Goal: Task Accomplishment & Management: Manage account settings

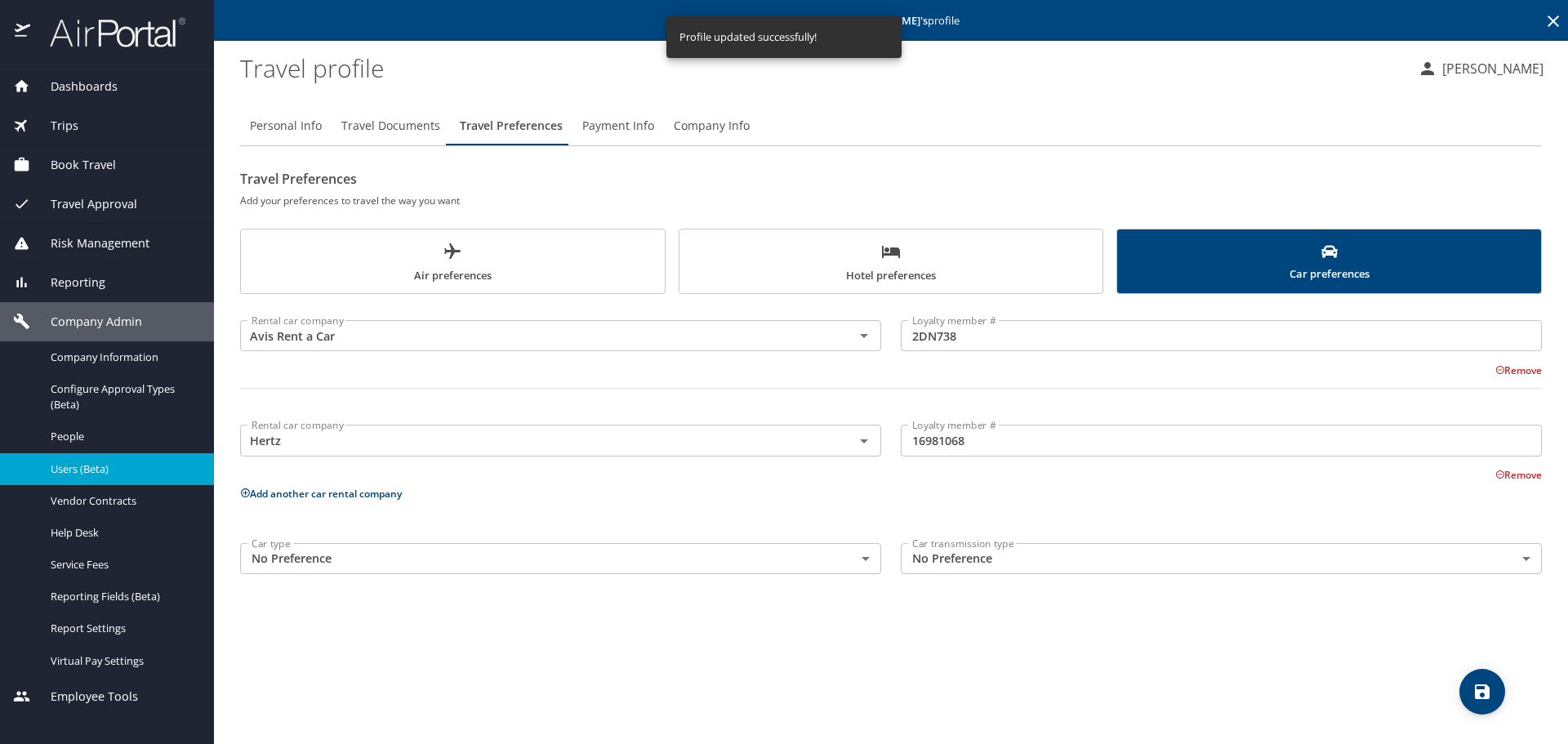
click at [1552, 19] on icon at bounding box center [1552, 21] width 20 height 20
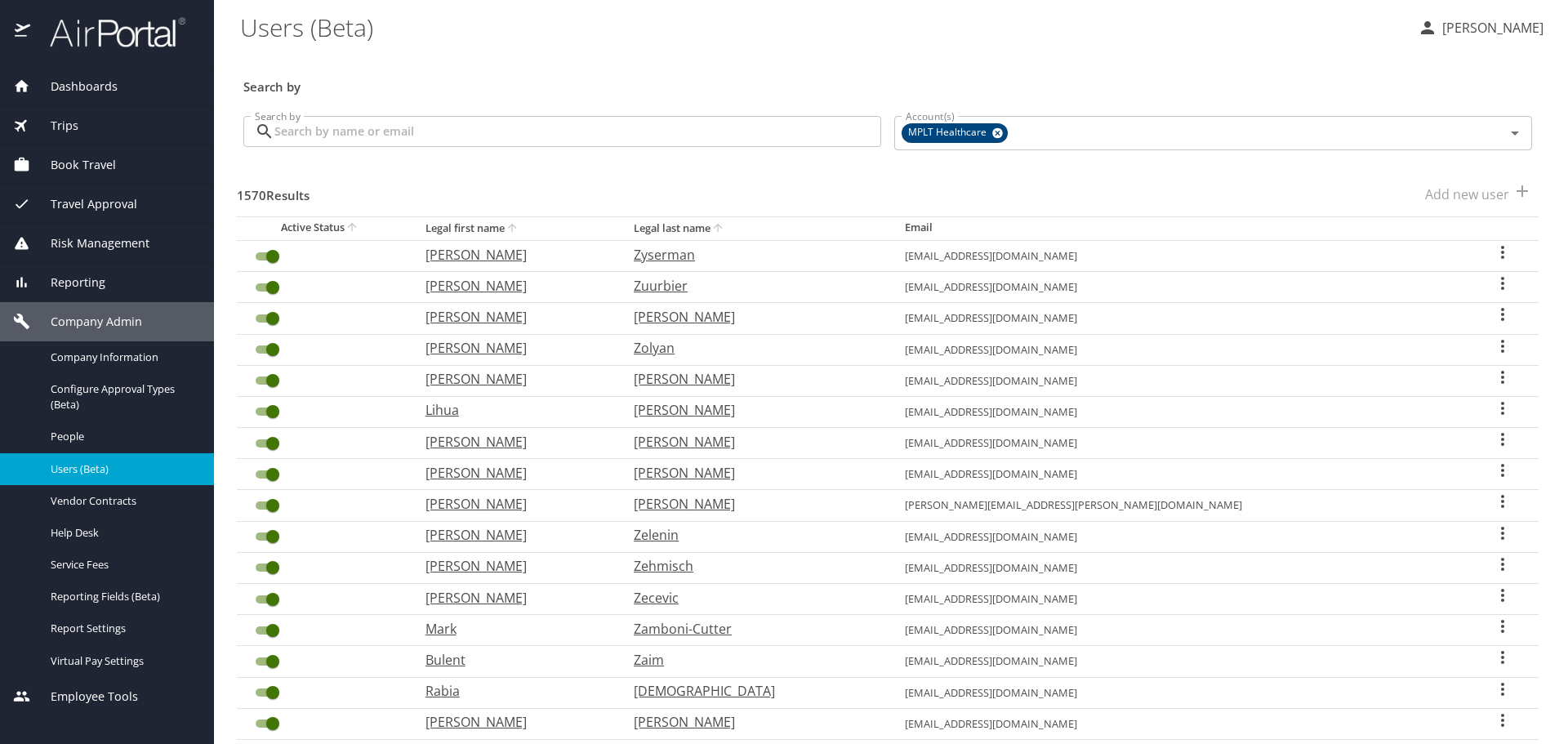
click at [735, 134] on input "Search by" at bounding box center [578, 131] width 606 height 31
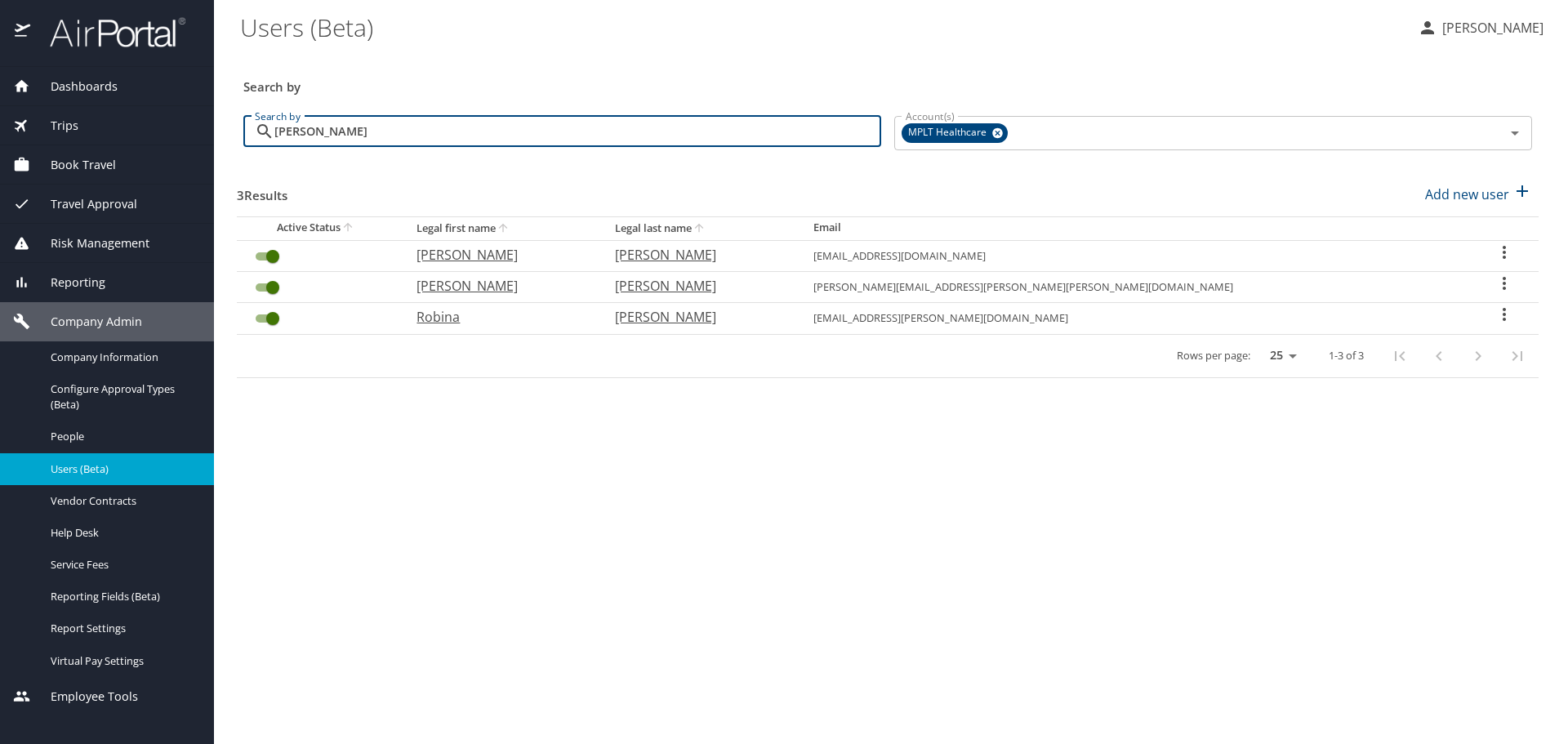
type input "[PERSON_NAME]"
click at [780, 259] on p "[PERSON_NAME]" at bounding box center [698, 255] width 166 height 20
select select "US"
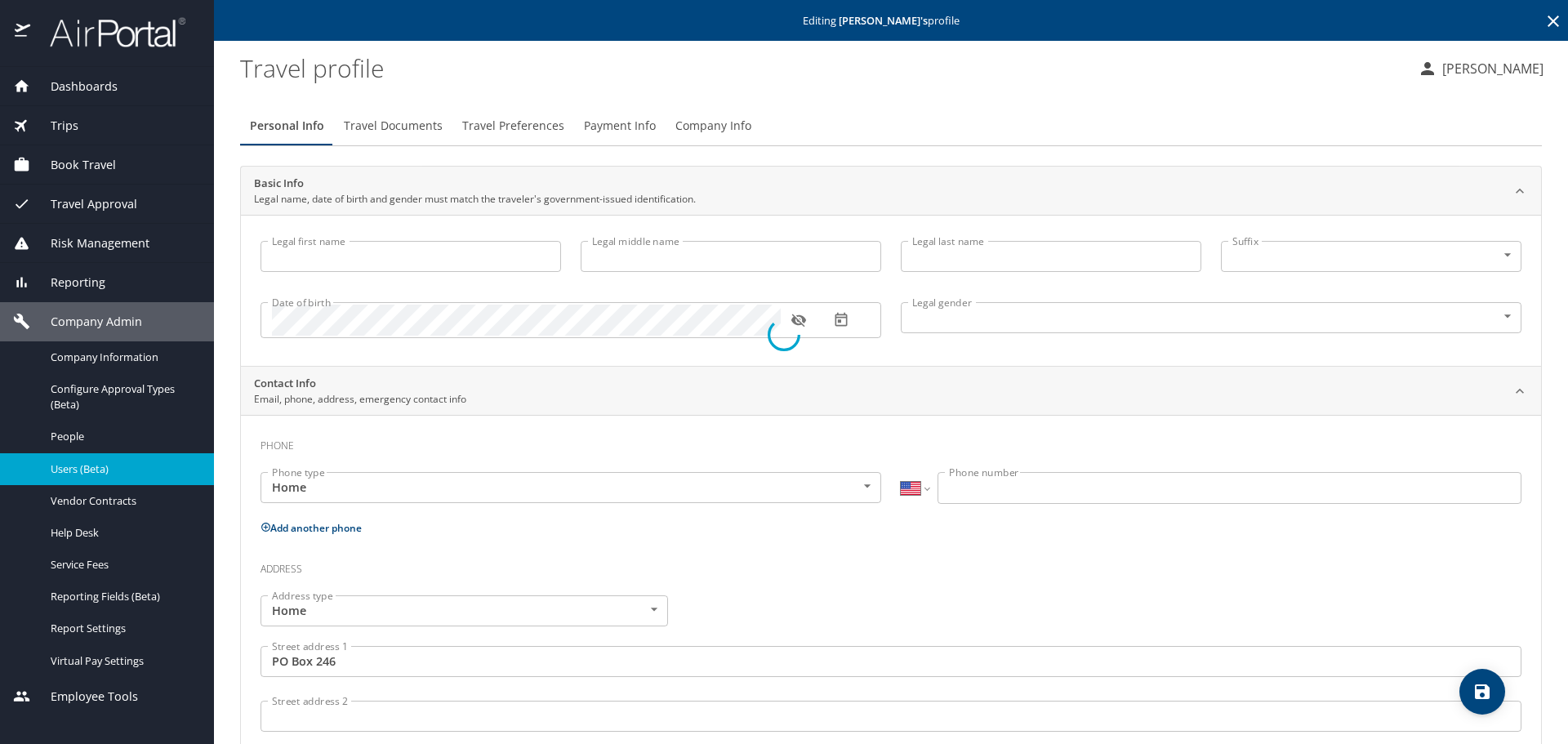
type input "[PERSON_NAME]"
type input "[DEMOGRAPHIC_DATA]"
type input "[GEOGRAPHIC_DATA]"
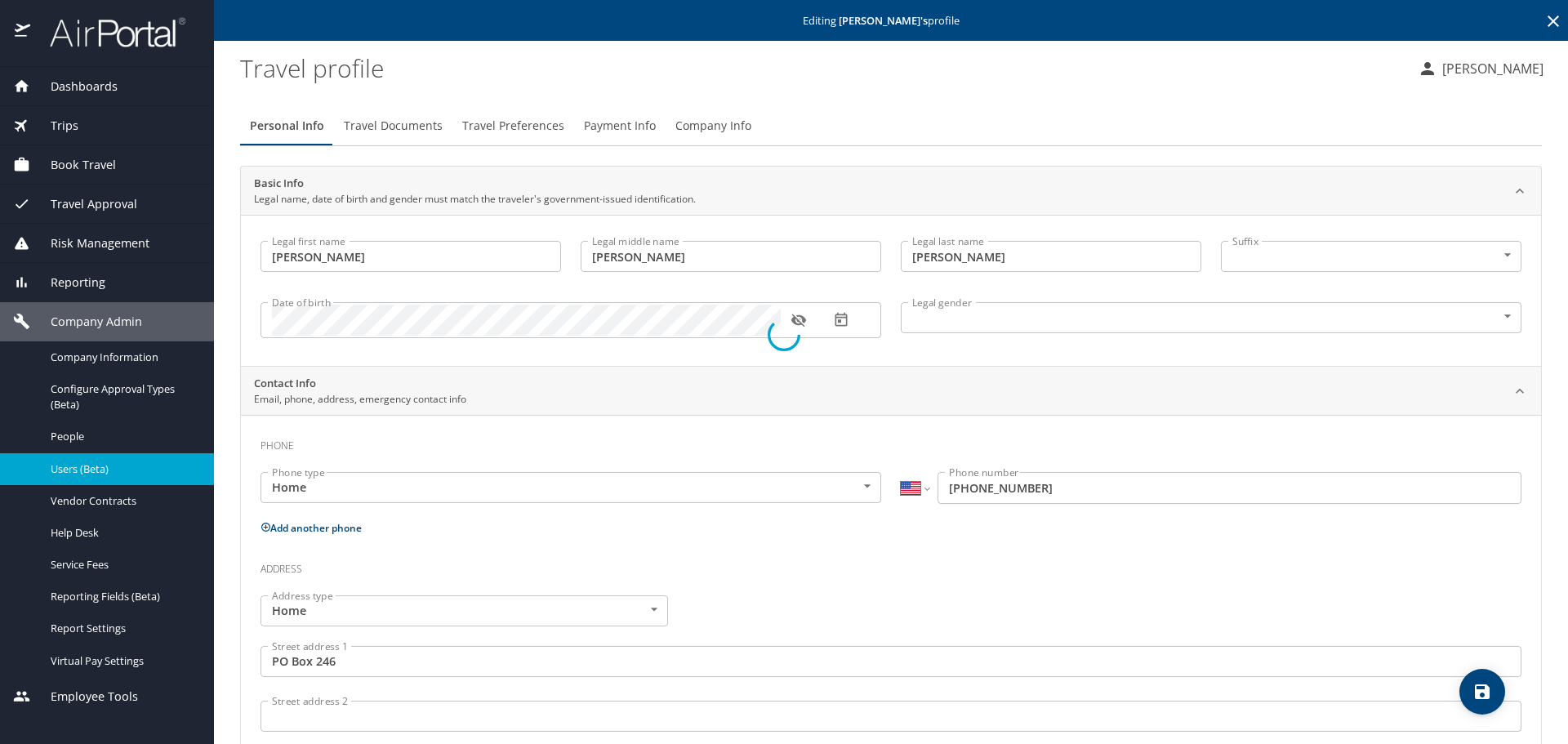
select select "US"
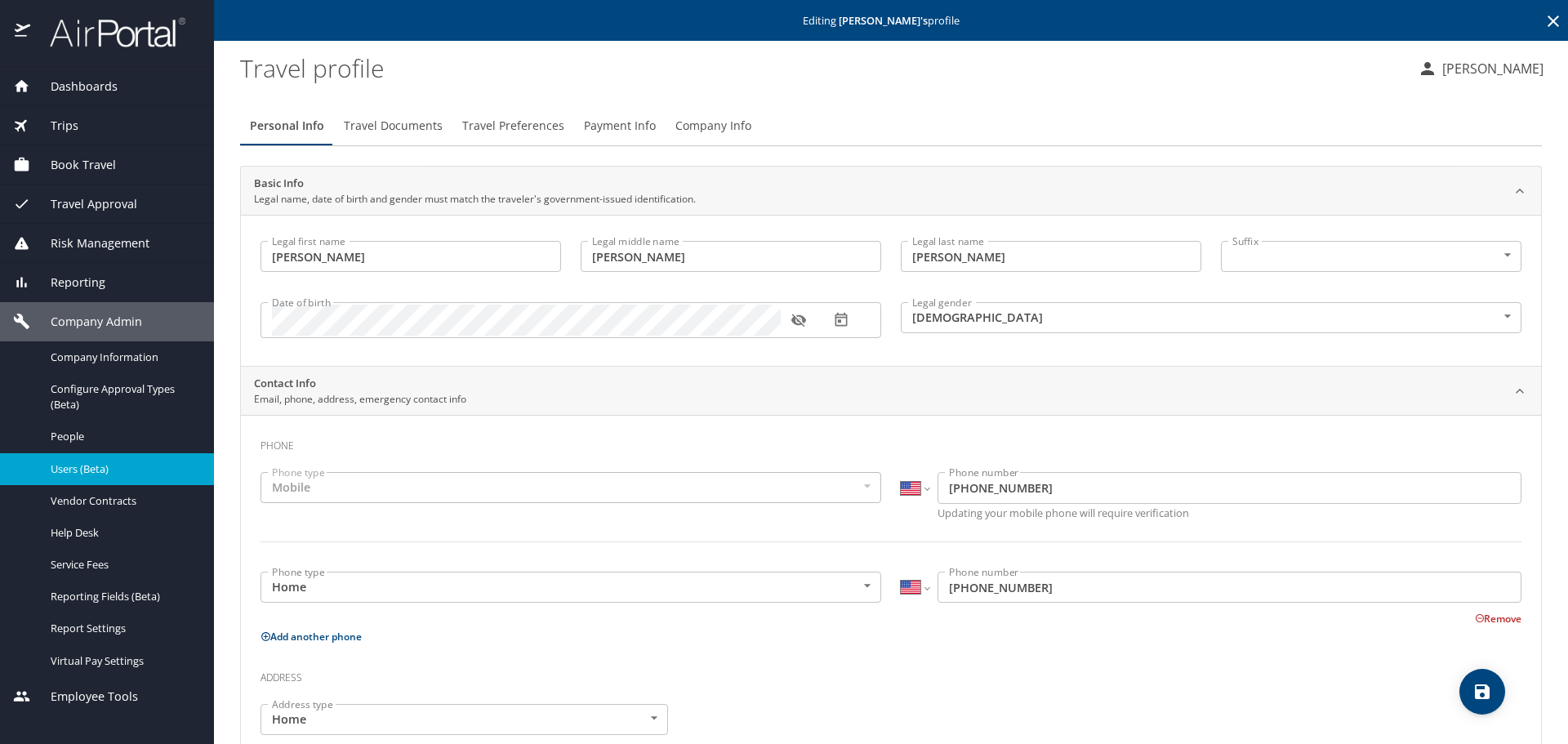
click at [523, 127] on span "Travel Preferences" at bounding box center [513, 126] width 102 height 21
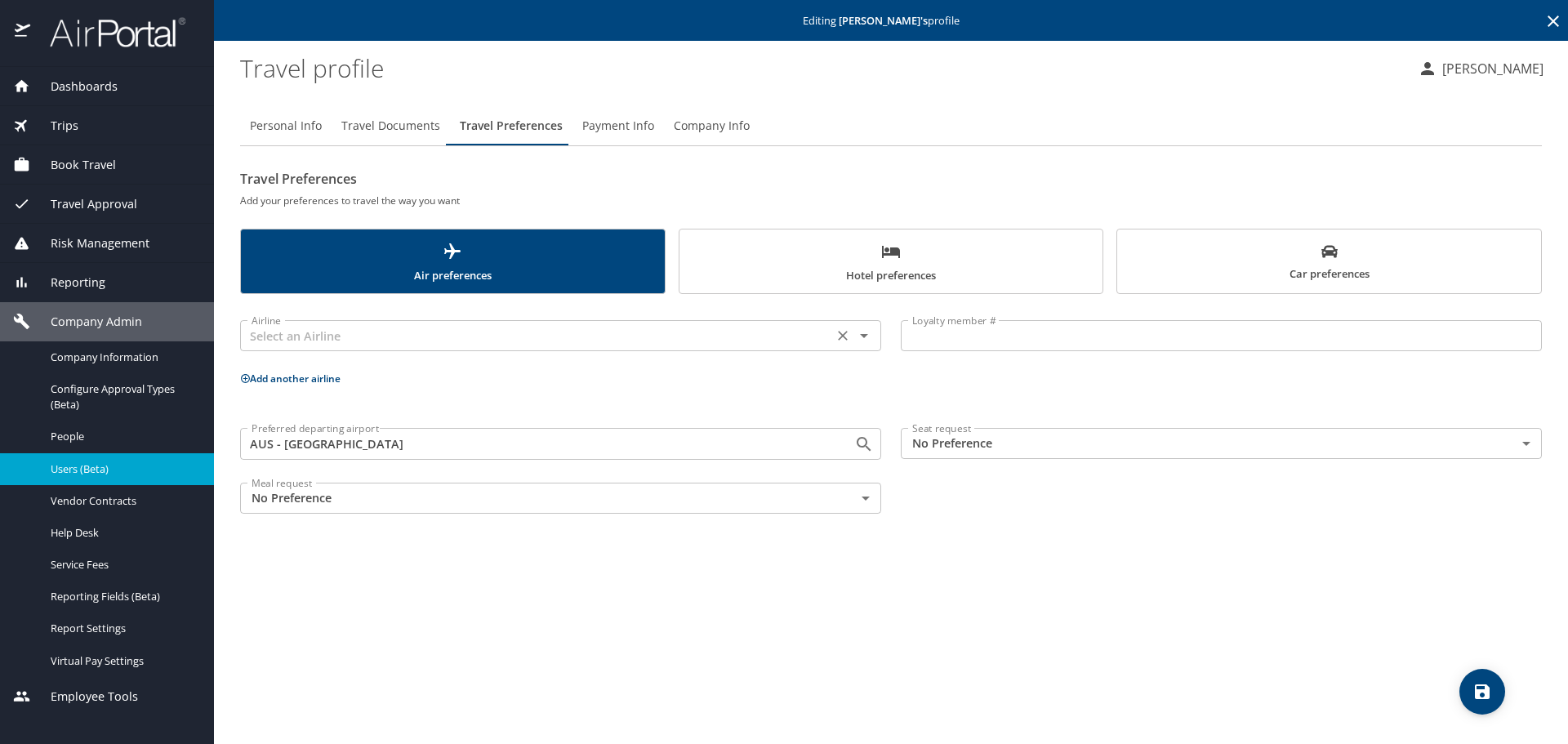
click at [751, 333] on input "text" at bounding box center [536, 335] width 583 height 22
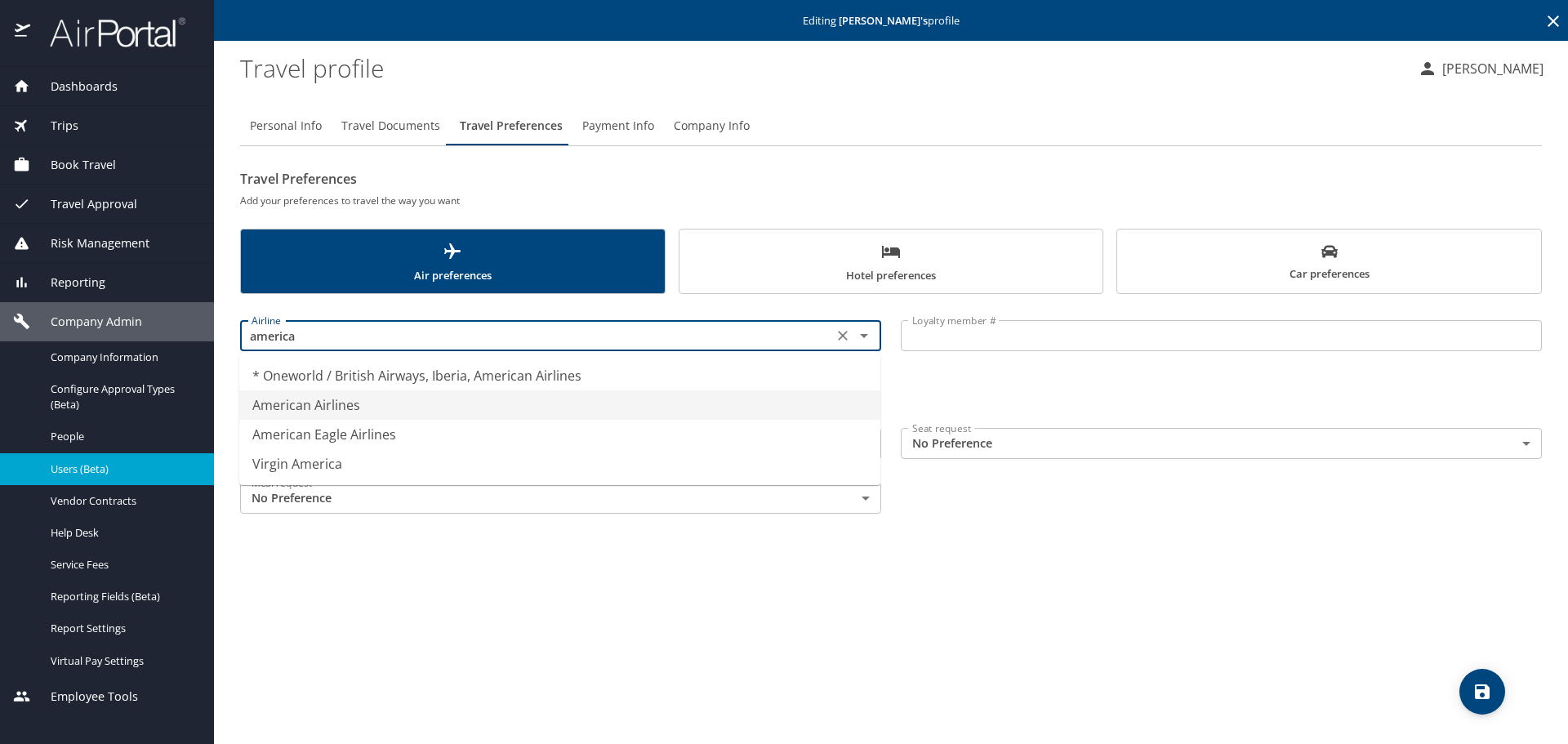
click at [428, 408] on li "American Airlines" at bounding box center [560, 405] width 641 height 29
type input "American Airlines"
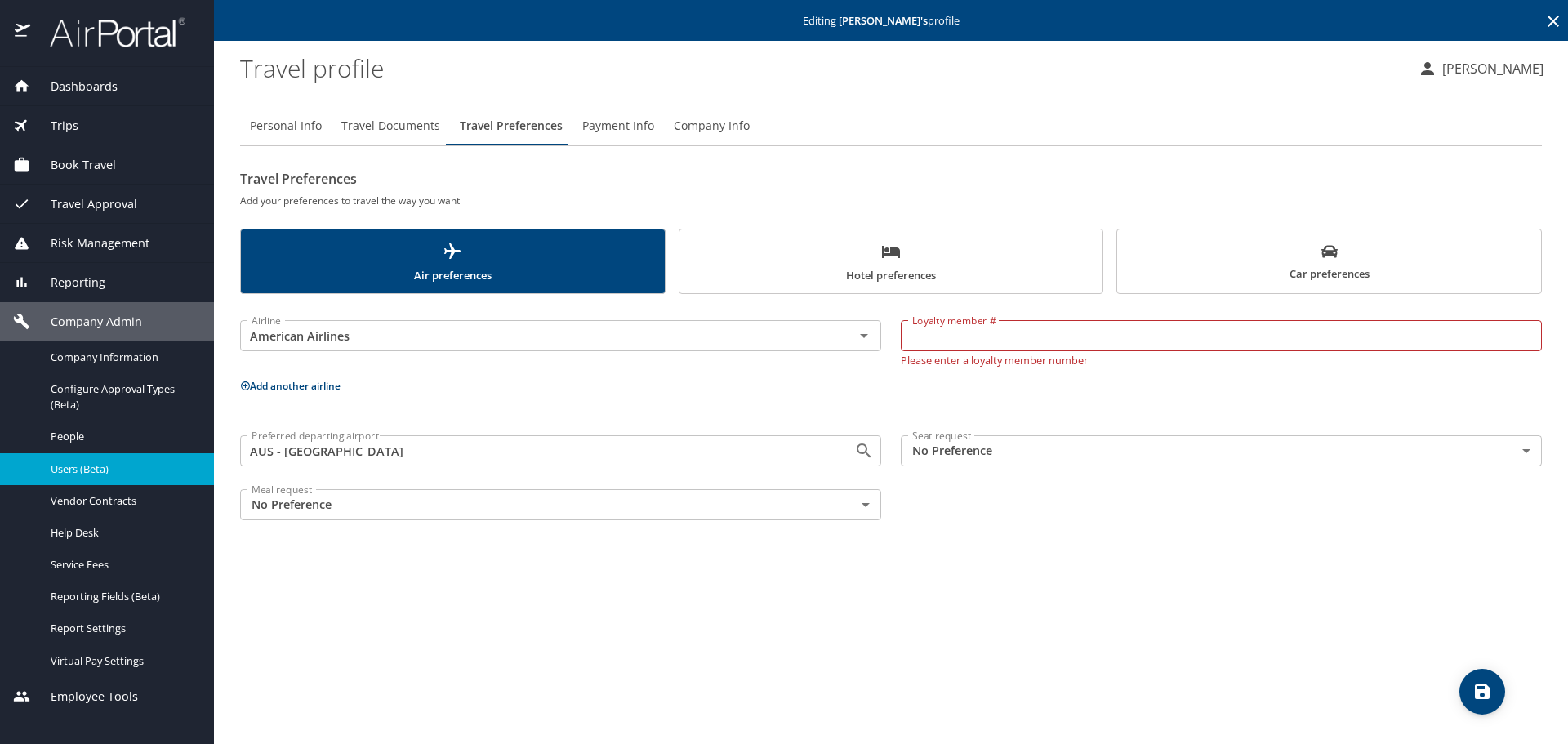
click at [949, 342] on input "Loyalty member #" at bounding box center [1221, 335] width 641 height 31
paste input "M078VH6"
type input "M078VH6"
click at [1470, 687] on span "save" at bounding box center [1482, 691] width 46 height 20
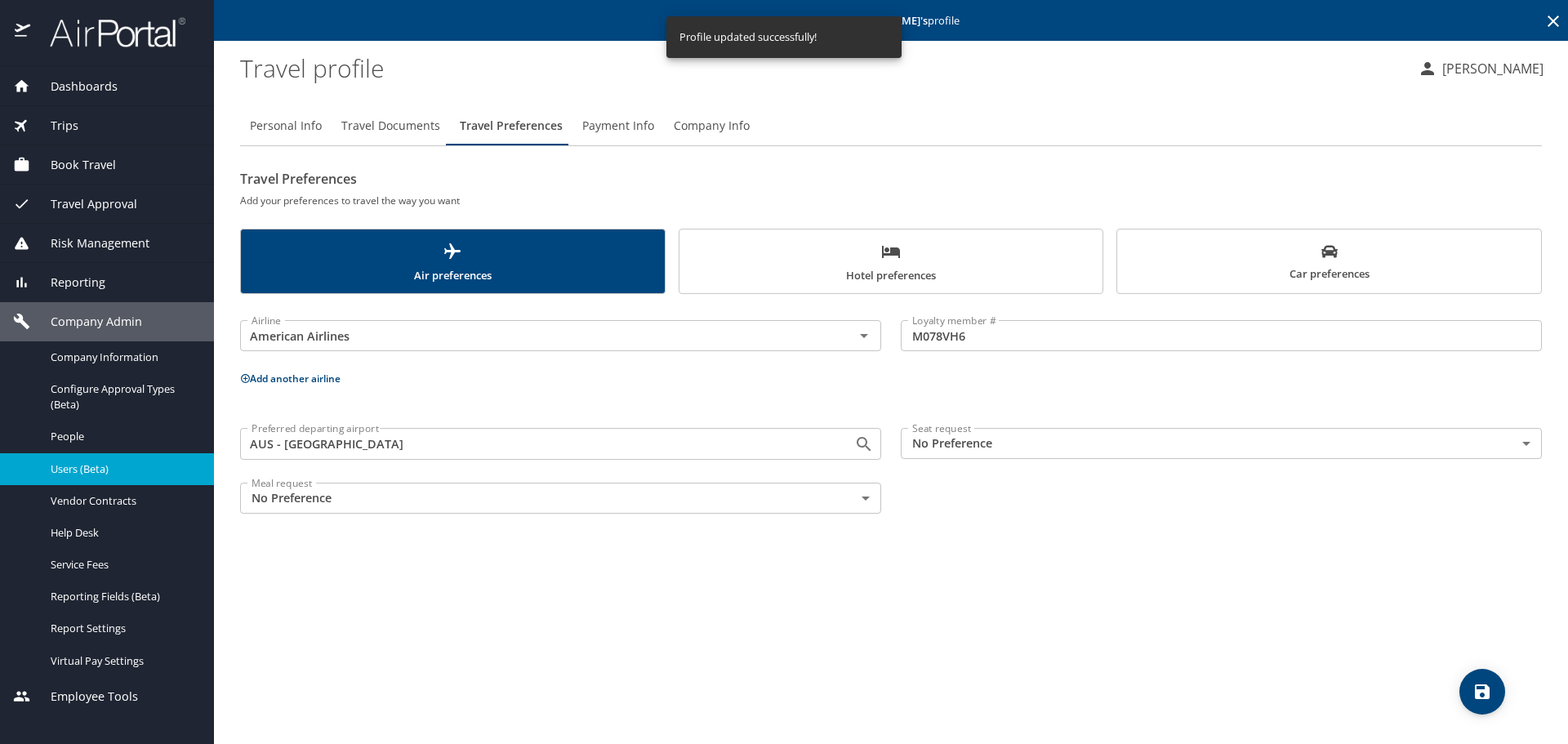
click at [708, 132] on span "Company Info" at bounding box center [712, 126] width 76 height 21
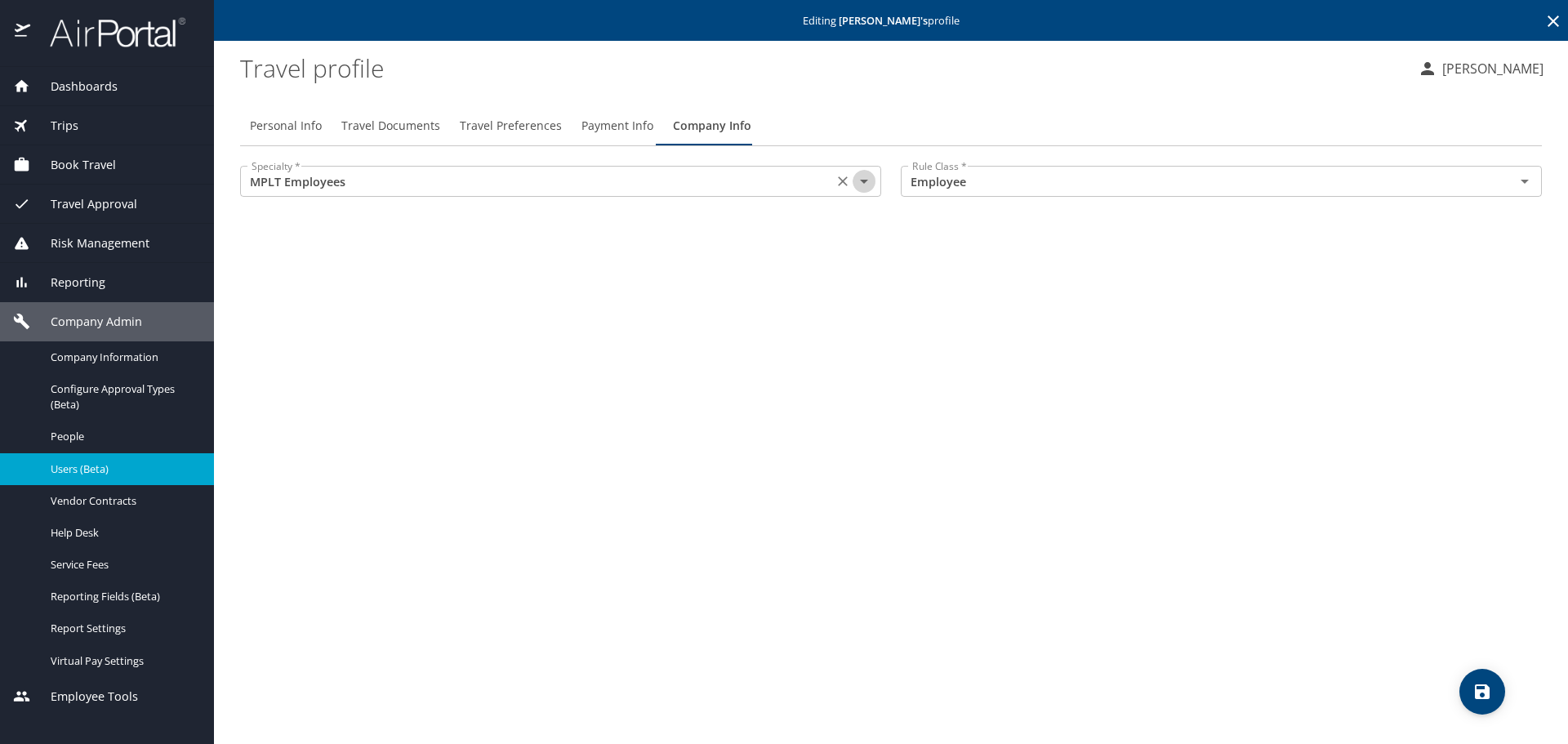
click at [868, 181] on icon "Open" at bounding box center [864, 181] width 20 height 20
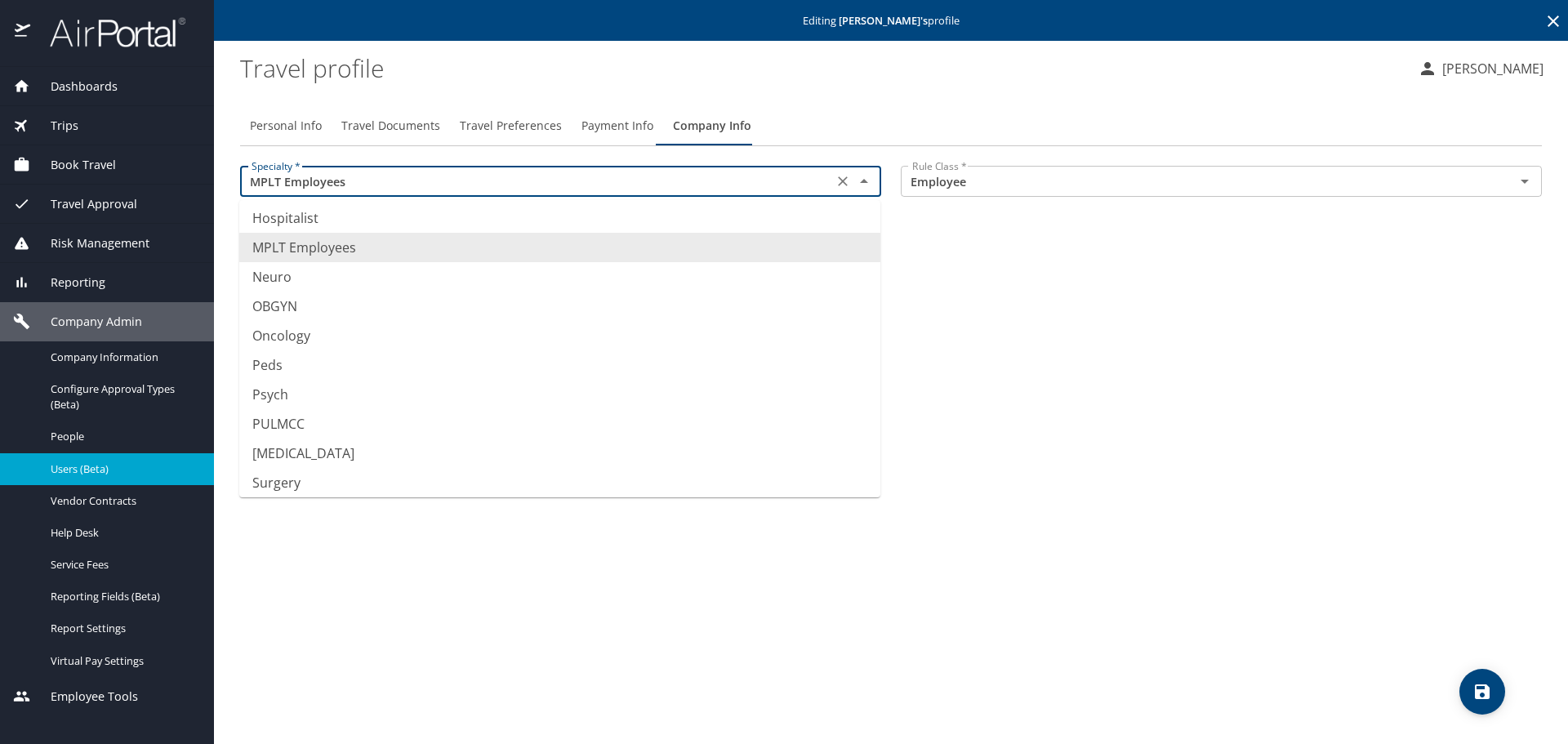
scroll to position [127, 0]
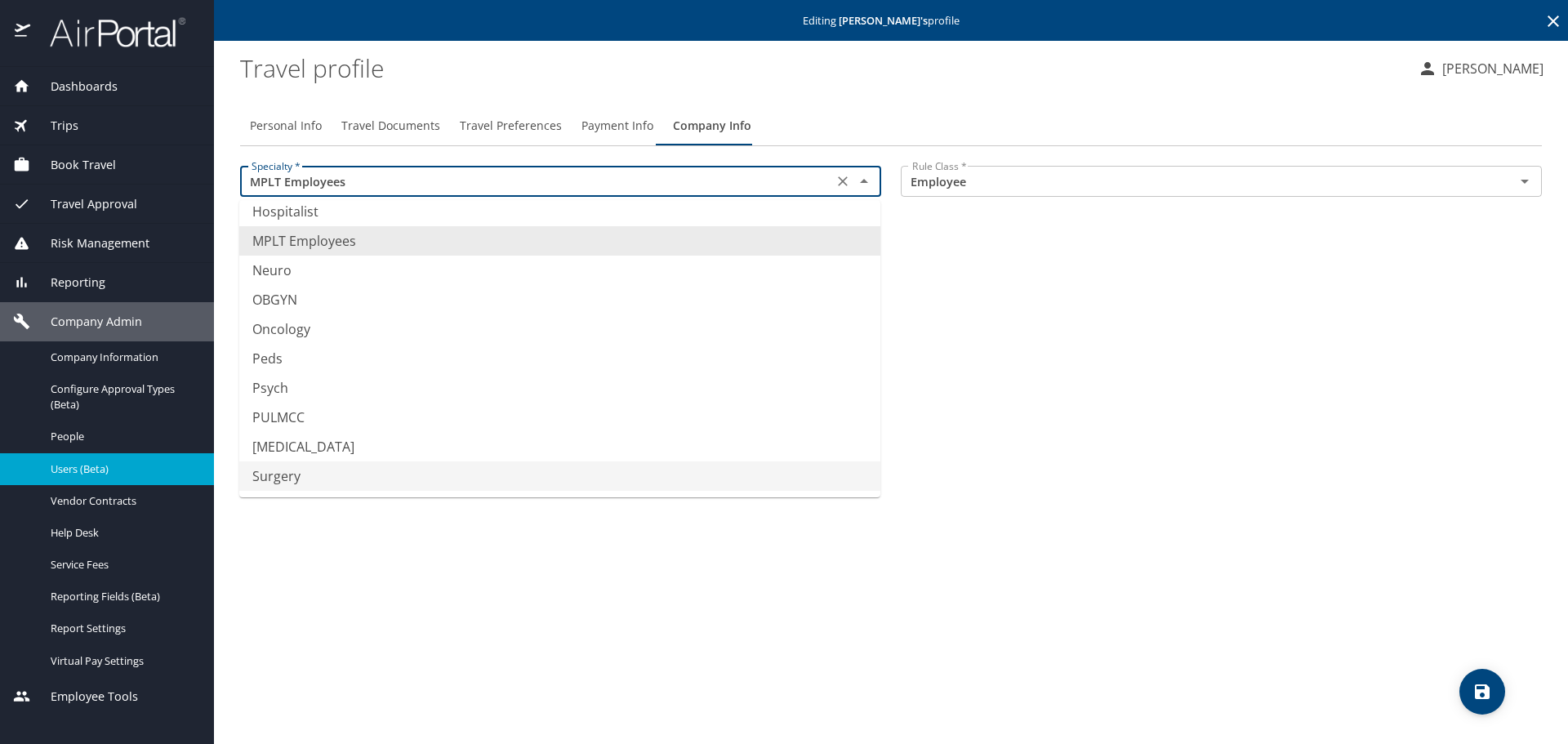
click at [316, 468] on li "Surgery" at bounding box center [560, 476] width 641 height 29
type input "Surgery"
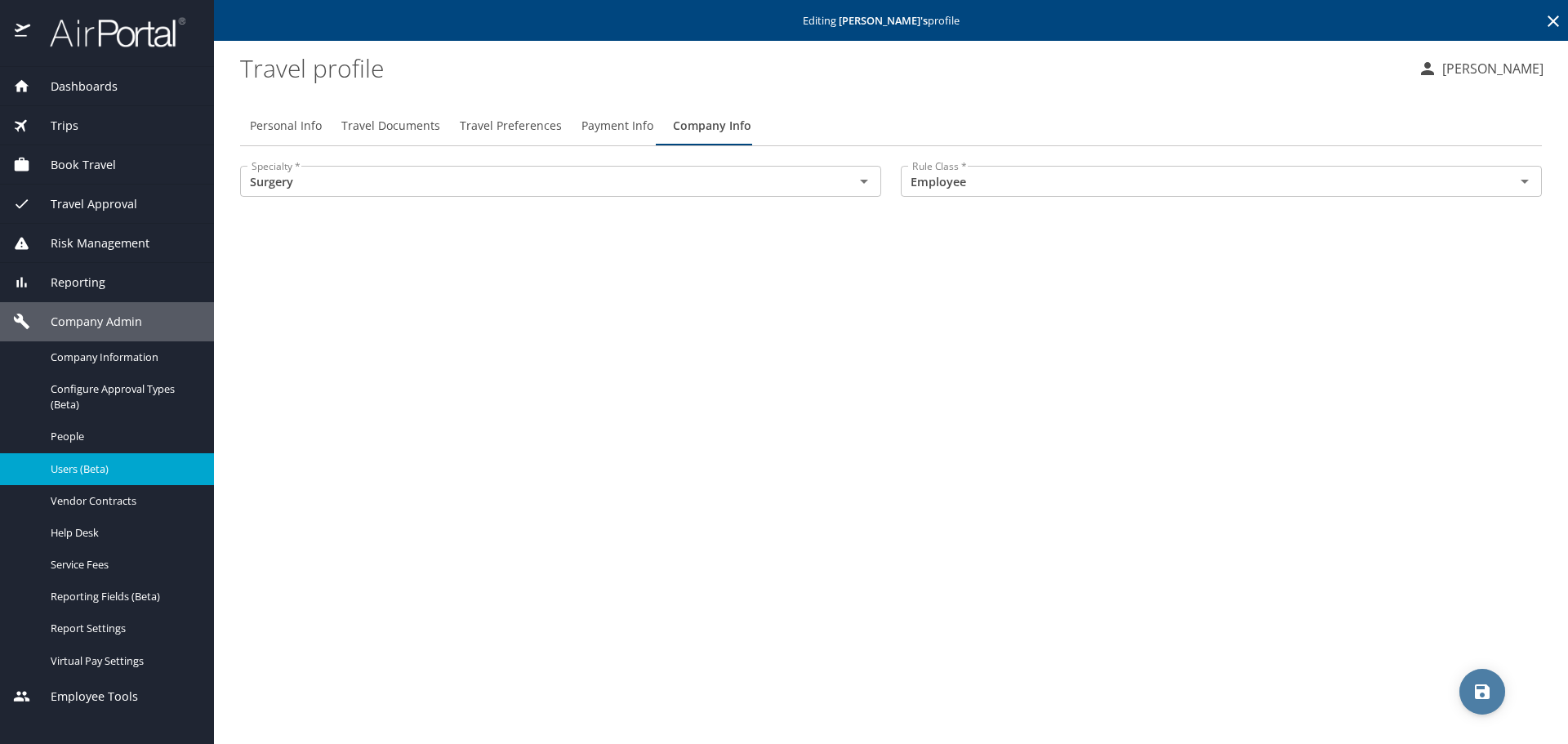
click at [1480, 688] on icon "save" at bounding box center [1482, 691] width 20 height 20
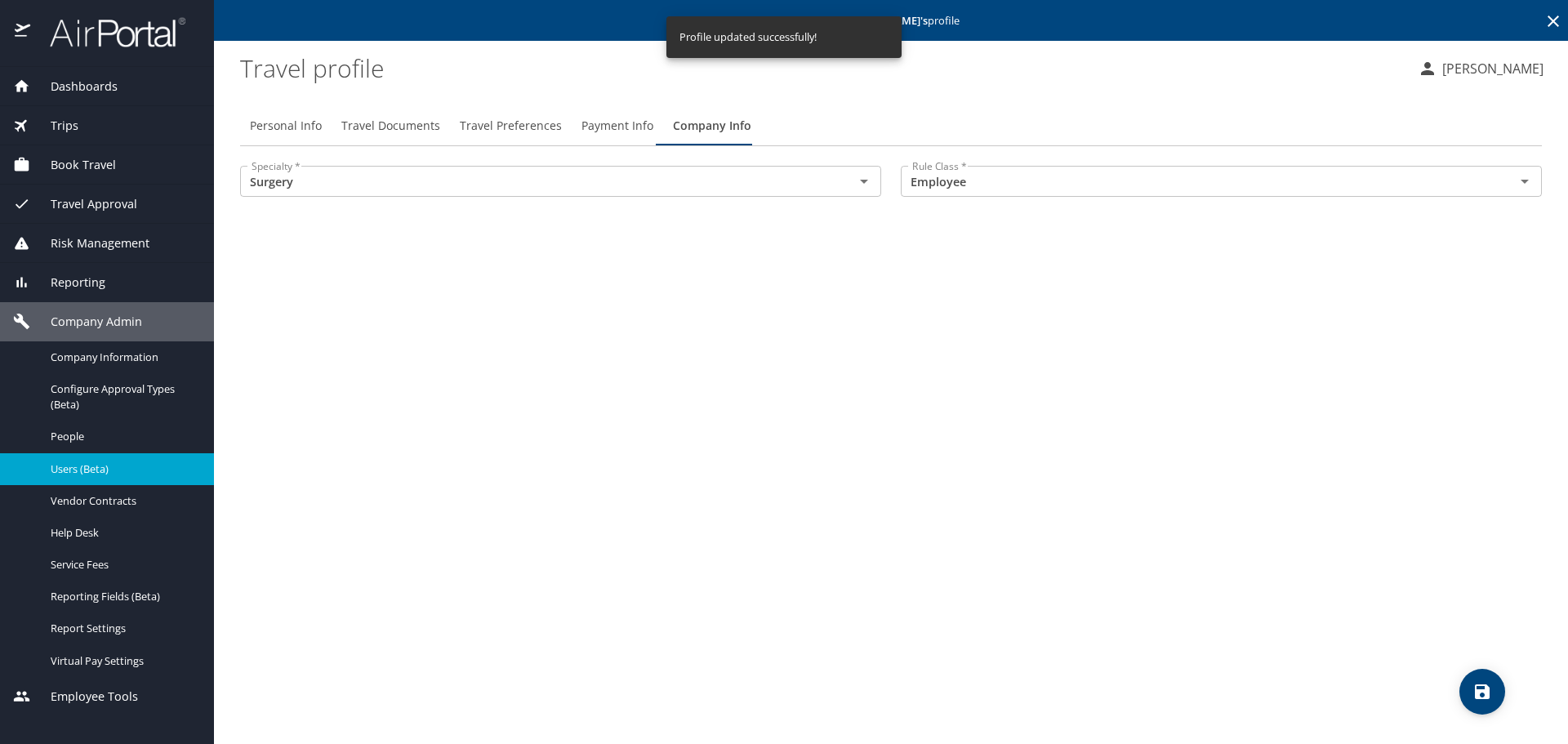
click at [298, 121] on span "Personal Info" at bounding box center [285, 126] width 72 height 21
select select "US"
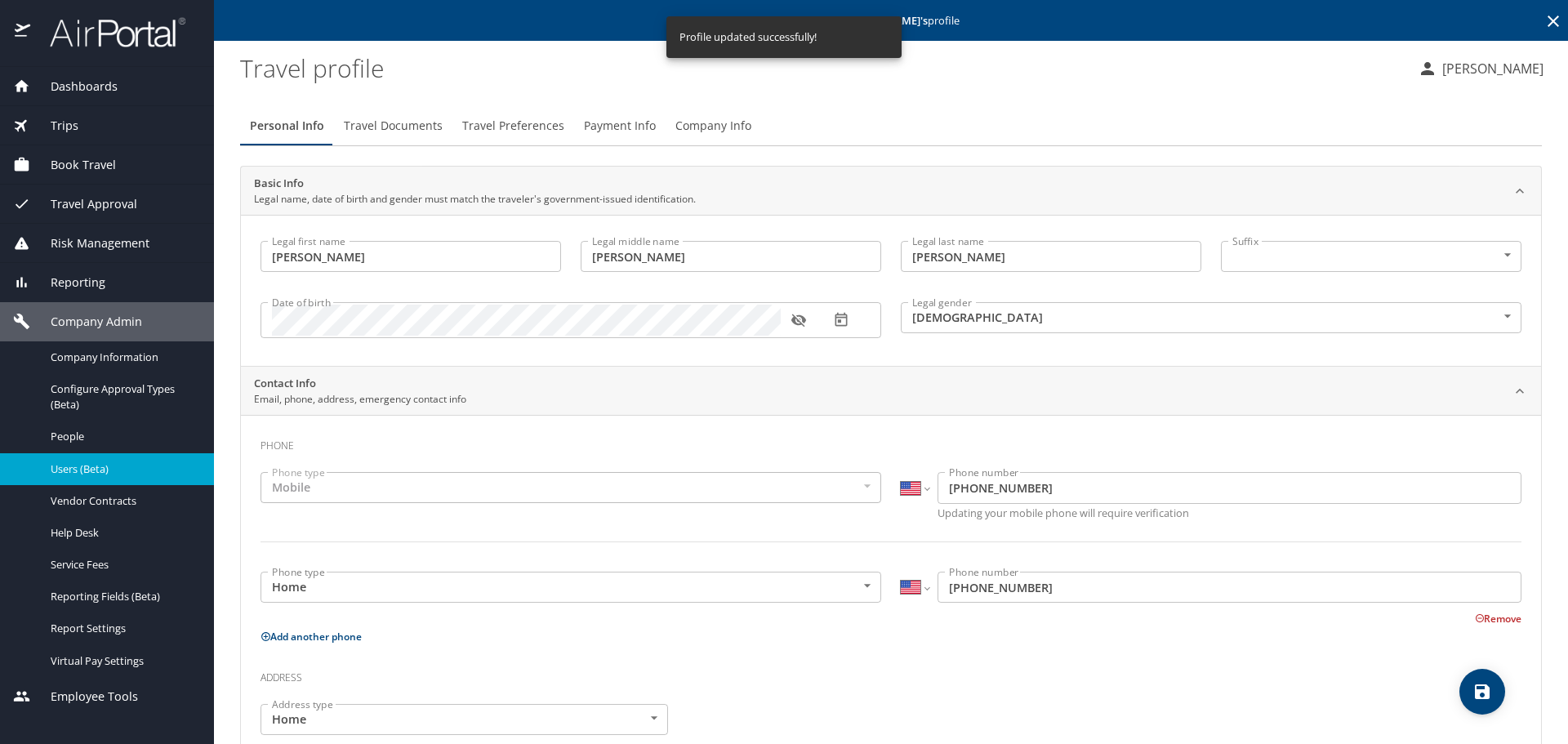
click at [797, 324] on icon "button" at bounding box center [797, 321] width 15 height 13
click at [521, 130] on span "Travel Preferences" at bounding box center [513, 126] width 102 height 21
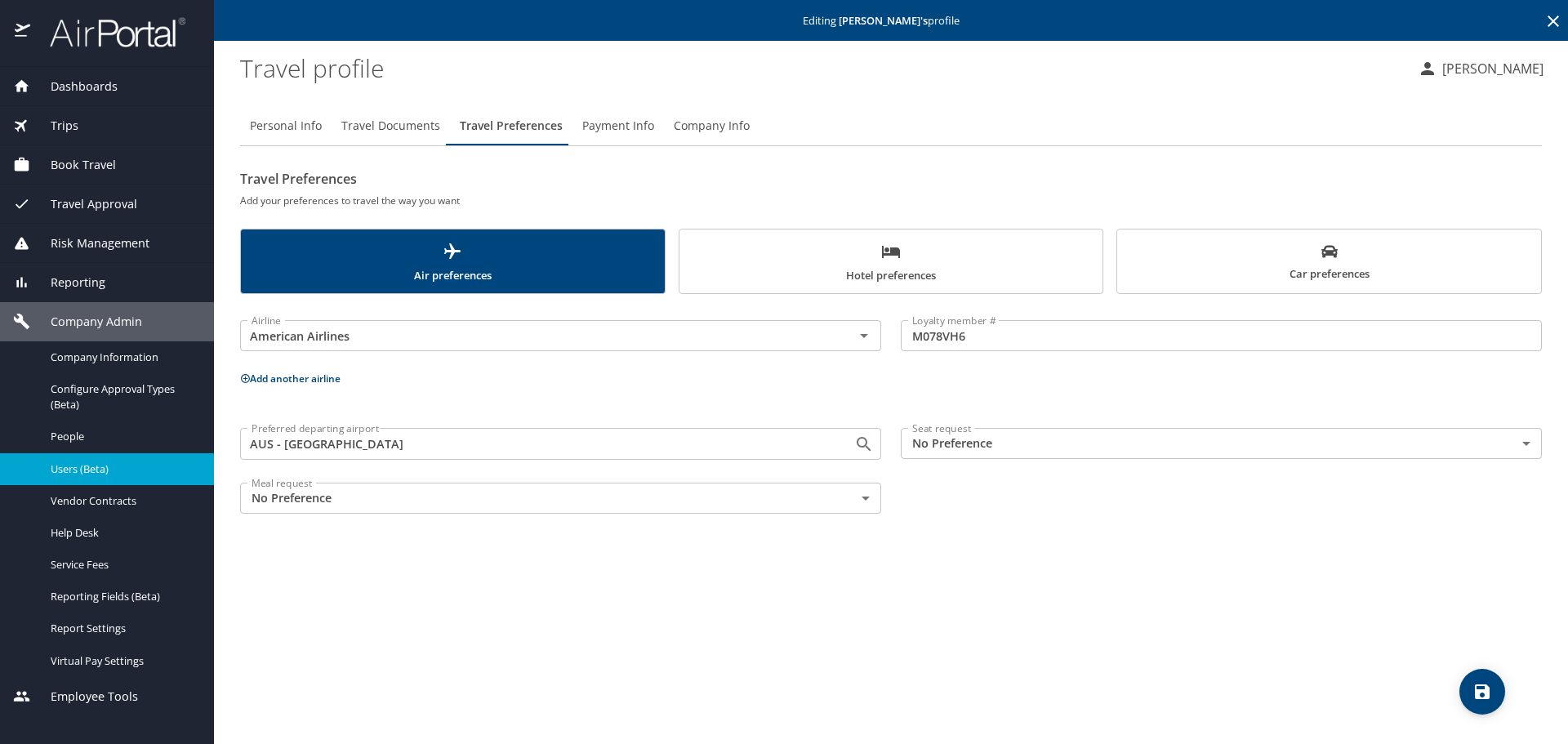
click at [1523, 441] on body "Dashboards AirPortal 360™ Manager My Travel Dashboard Trips Airtinerary® Lookup…" at bounding box center [784, 372] width 1568 height 744
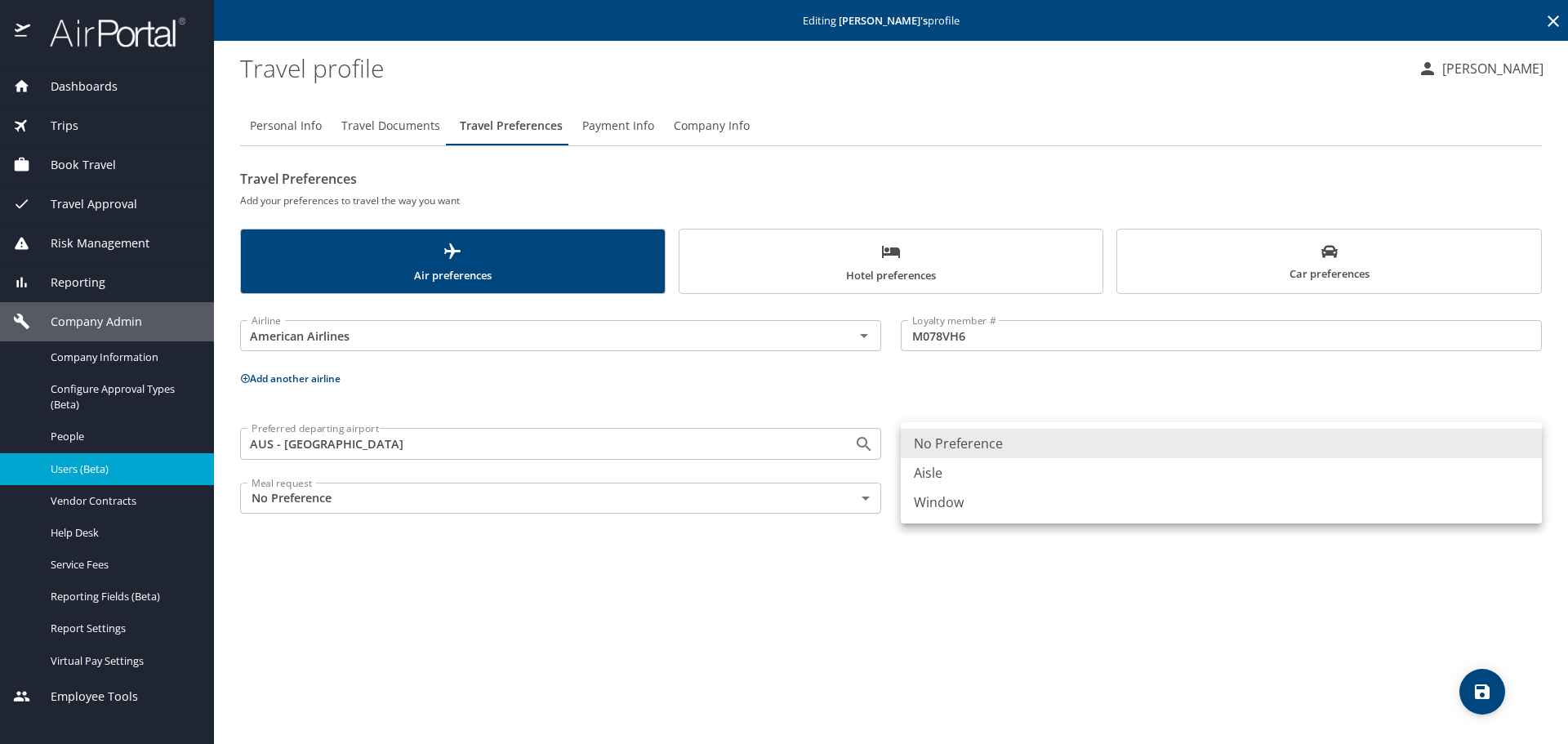
click at [961, 498] on li "Window" at bounding box center [1221, 502] width 641 height 29
type input "Window"
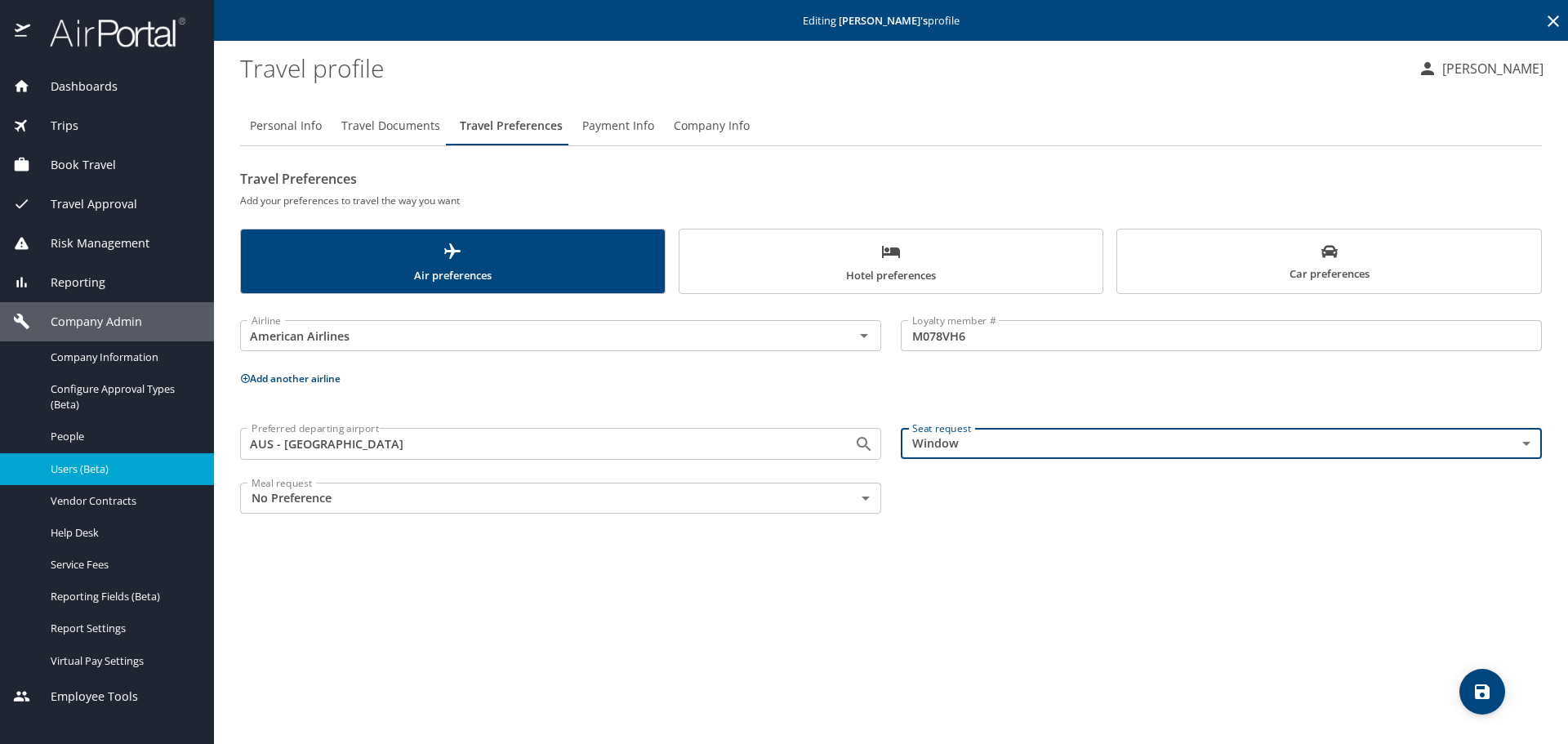
click at [1479, 687] on icon "save" at bounding box center [1482, 691] width 20 height 20
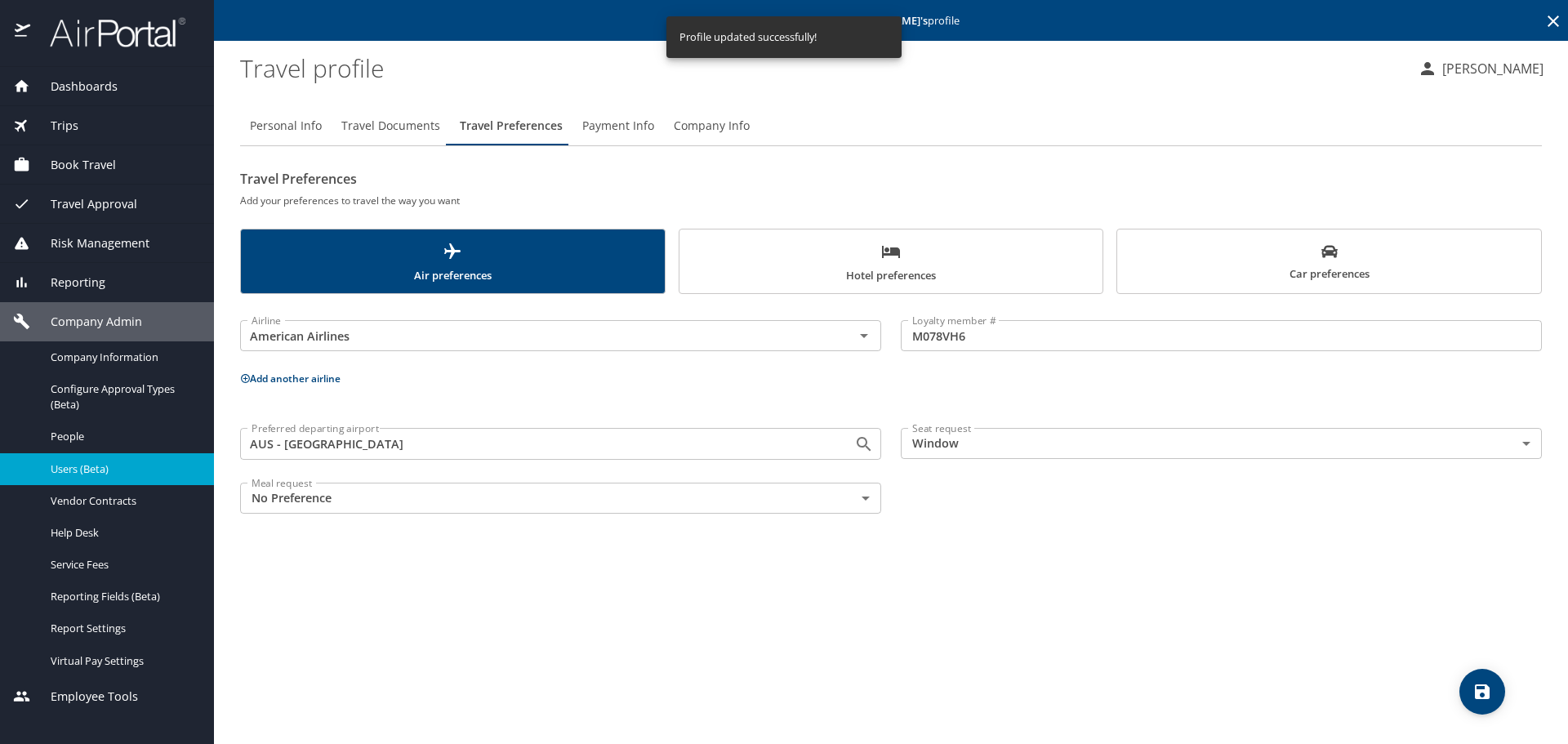
click at [1001, 284] on span "Hotel preferences" at bounding box center [892, 264] width 404 height 43
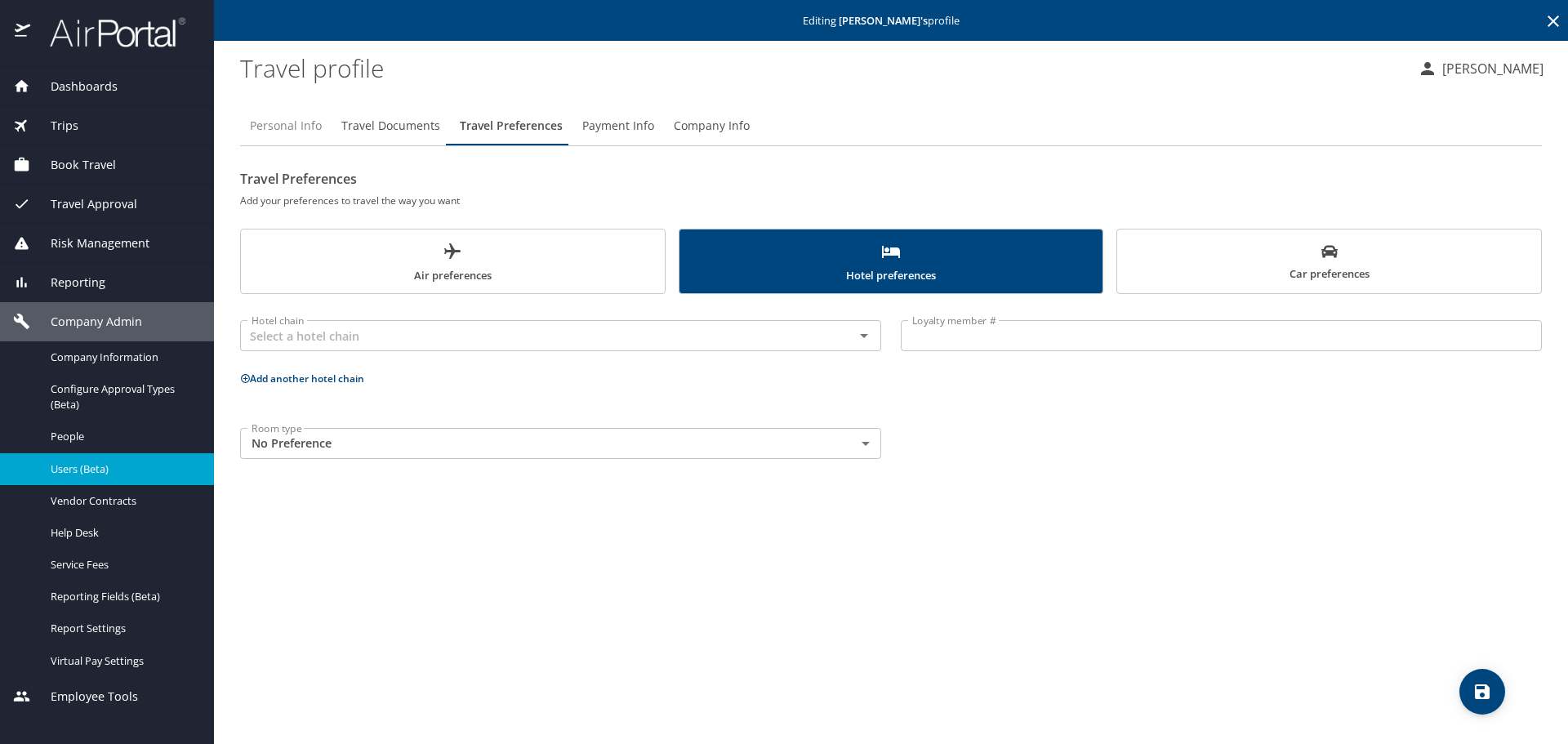
click at [294, 128] on span "Personal Info" at bounding box center [285, 126] width 72 height 21
select select "US"
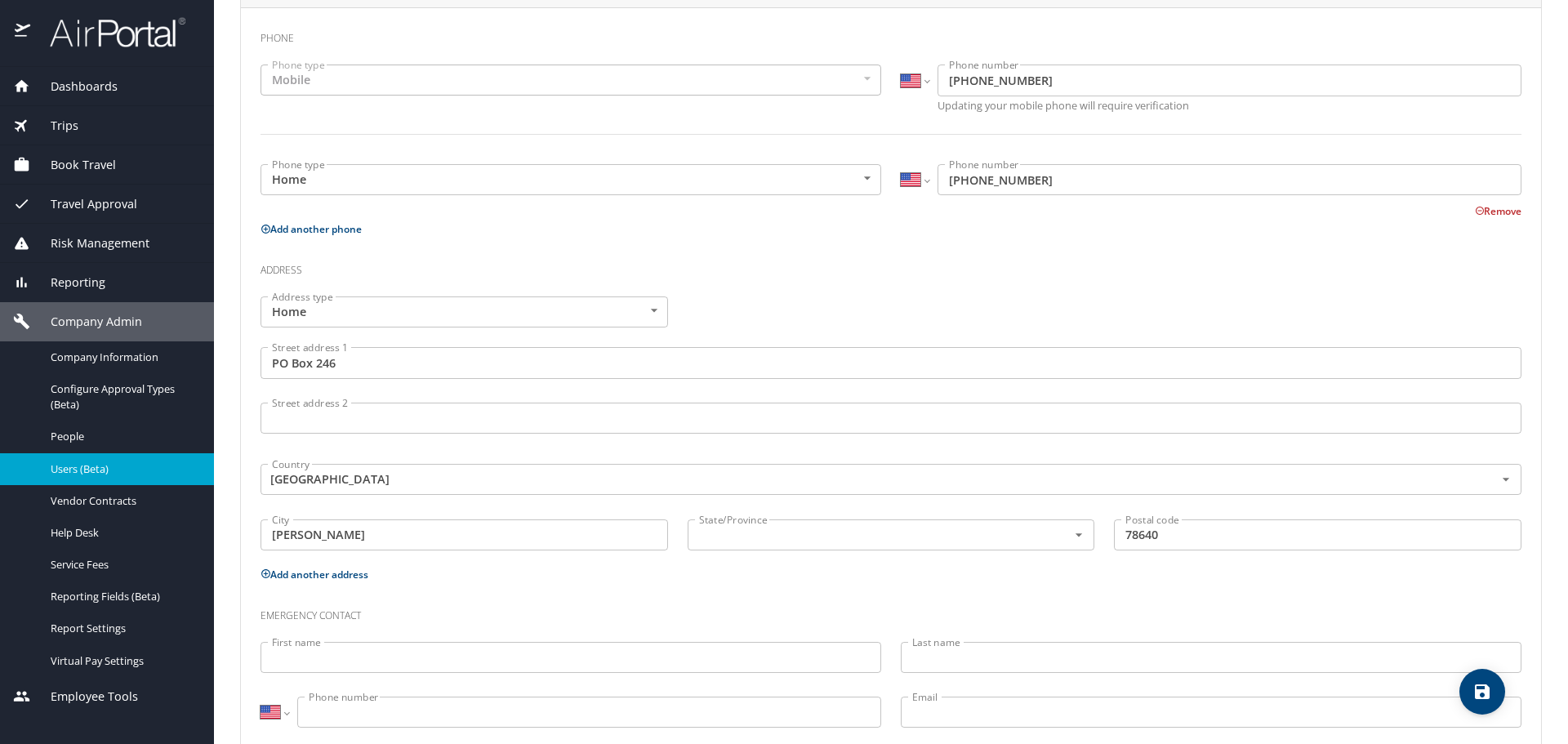
scroll to position [409, 0]
click at [764, 537] on input "text" at bounding box center [867, 534] width 349 height 22
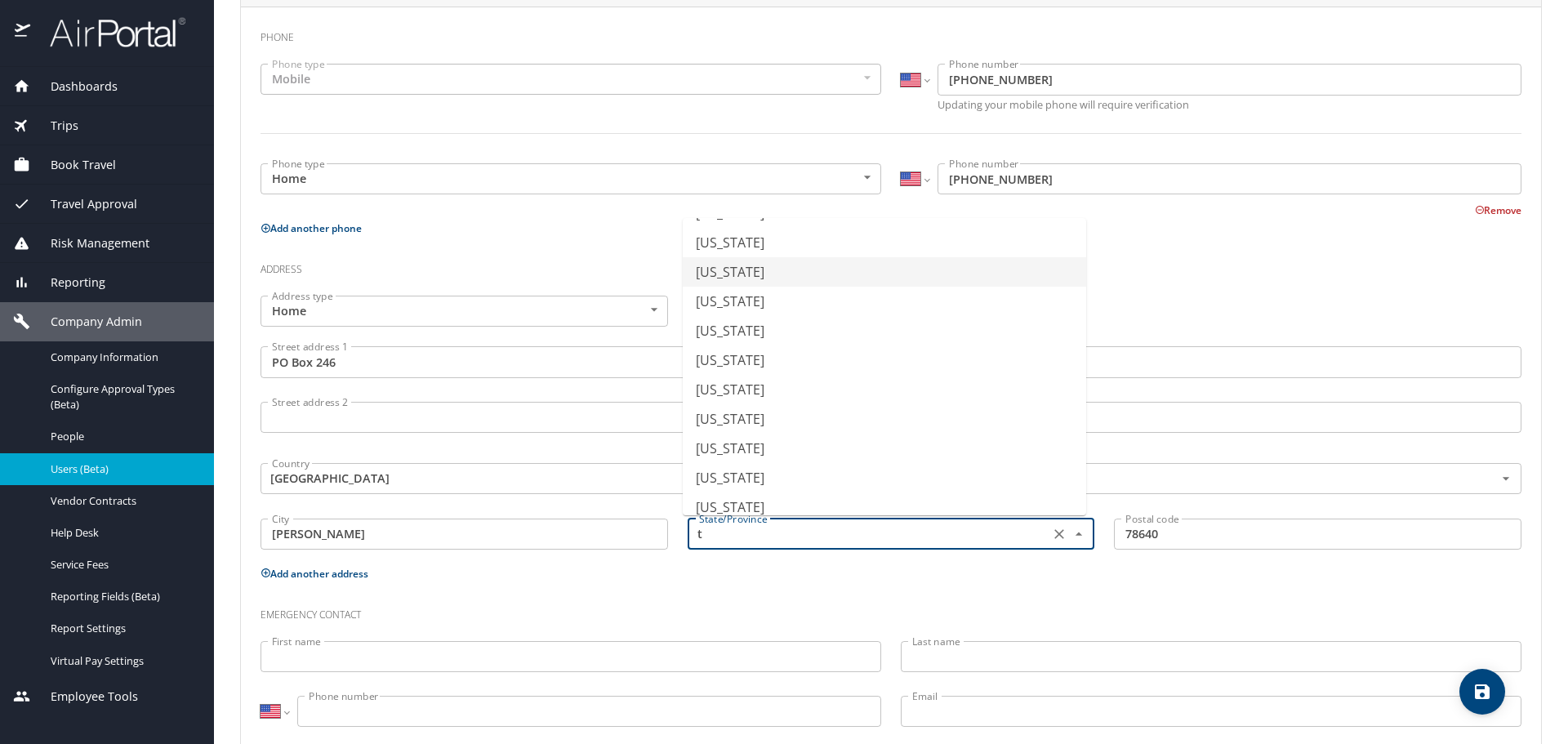
scroll to position [186, 0]
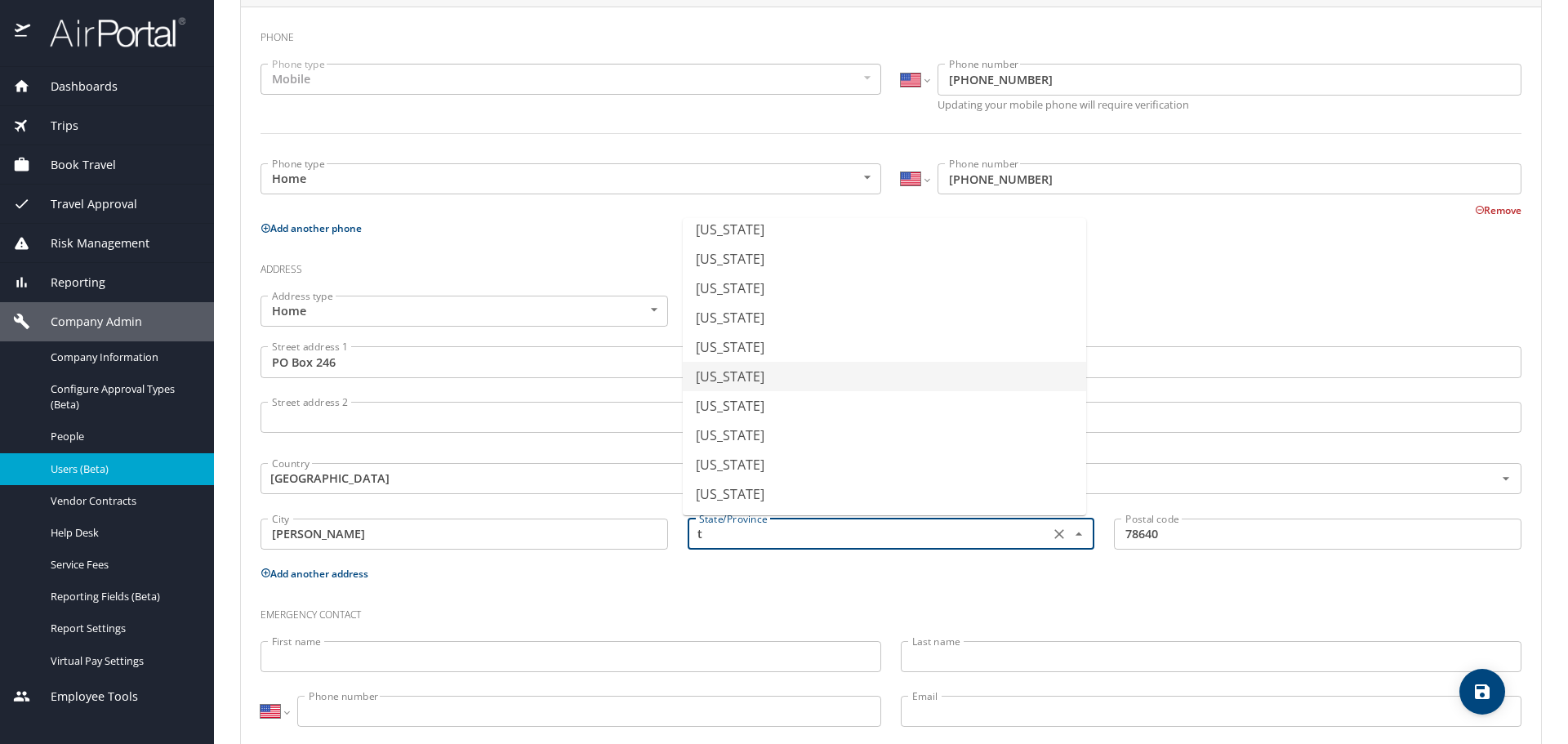
click at [759, 382] on li "[US_STATE]" at bounding box center [884, 377] width 403 height 29
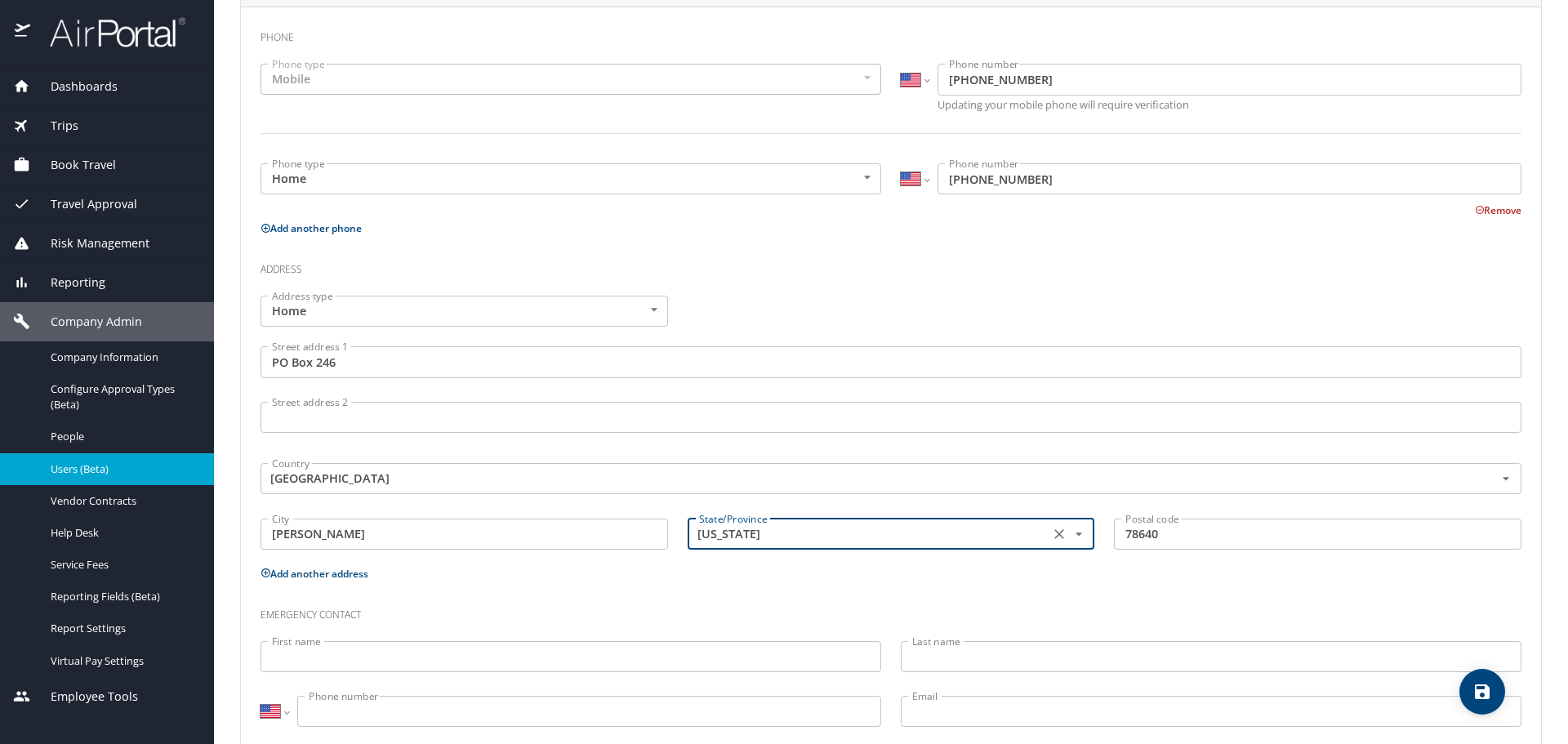
type input "[US_STATE]"
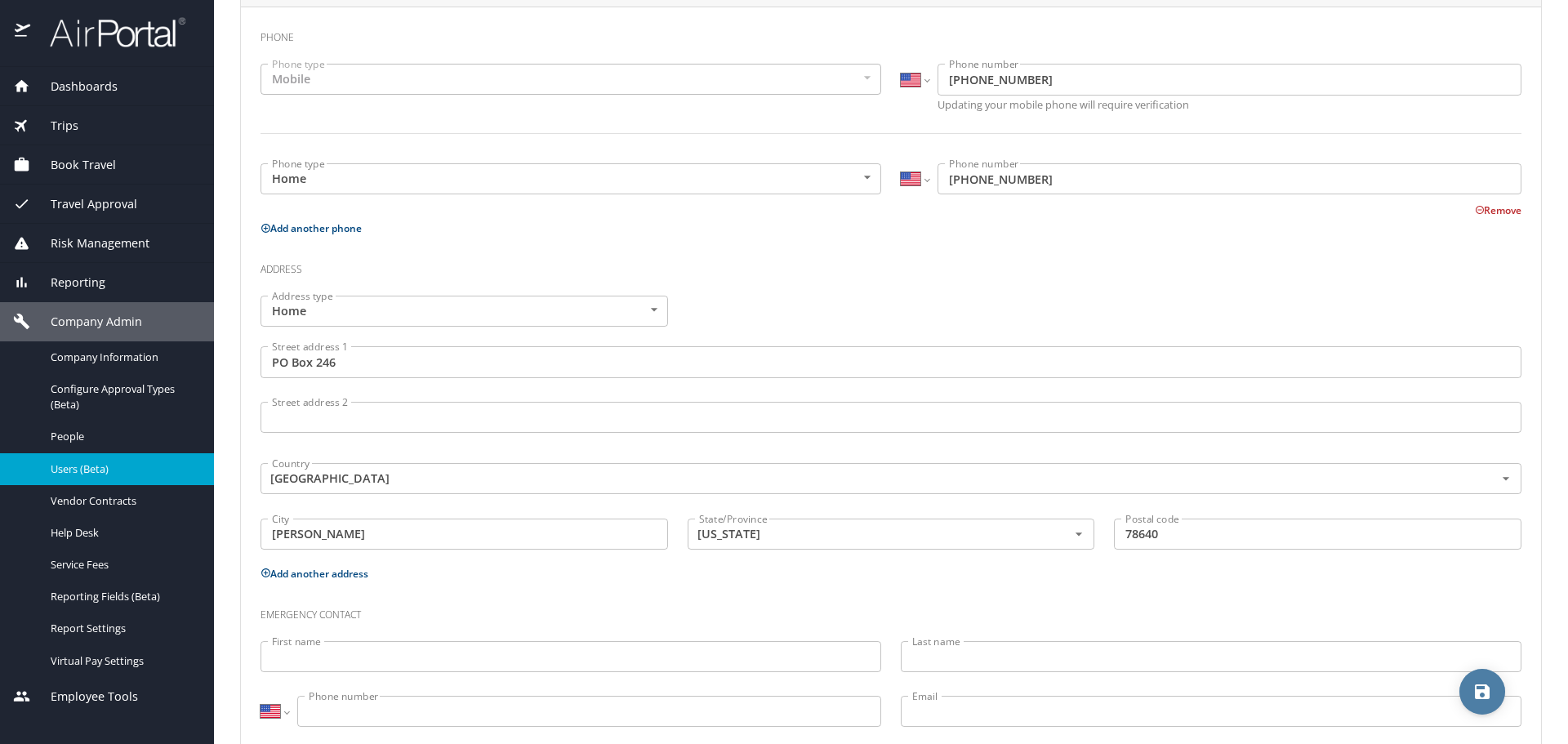
click at [1477, 693] on icon "save" at bounding box center [1482, 691] width 15 height 15
select select "US"
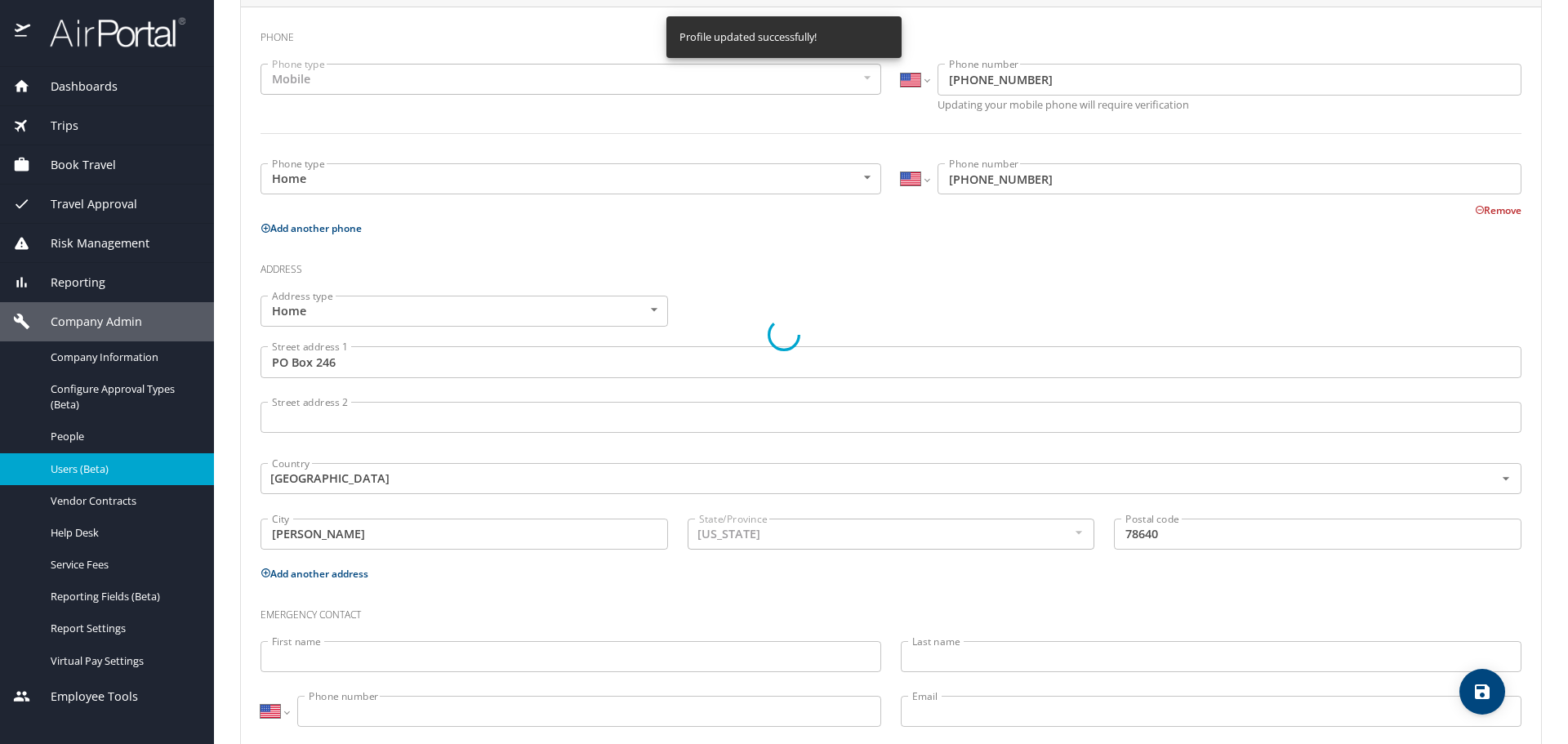
select select "US"
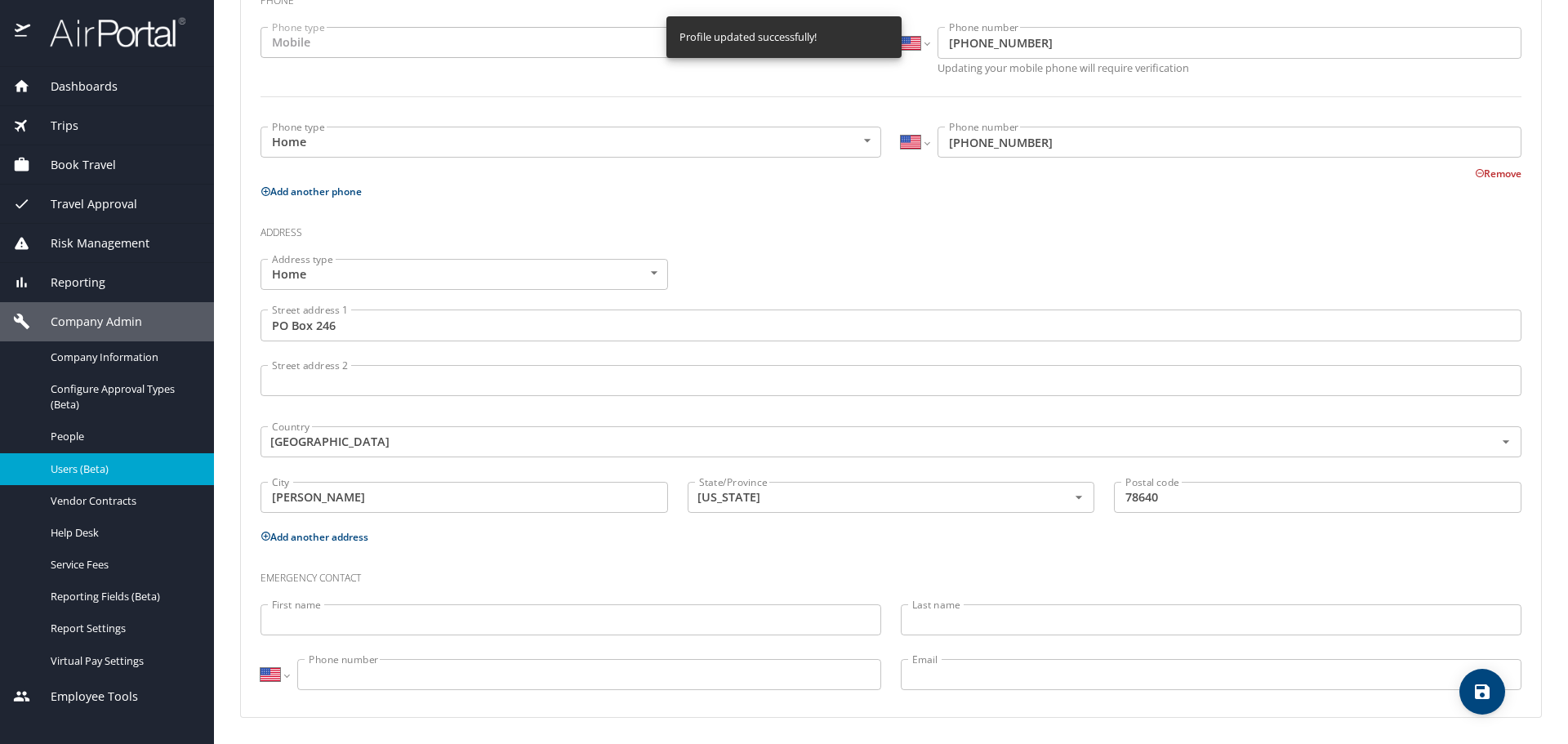
click at [475, 619] on input "First name" at bounding box center [570, 620] width 620 height 31
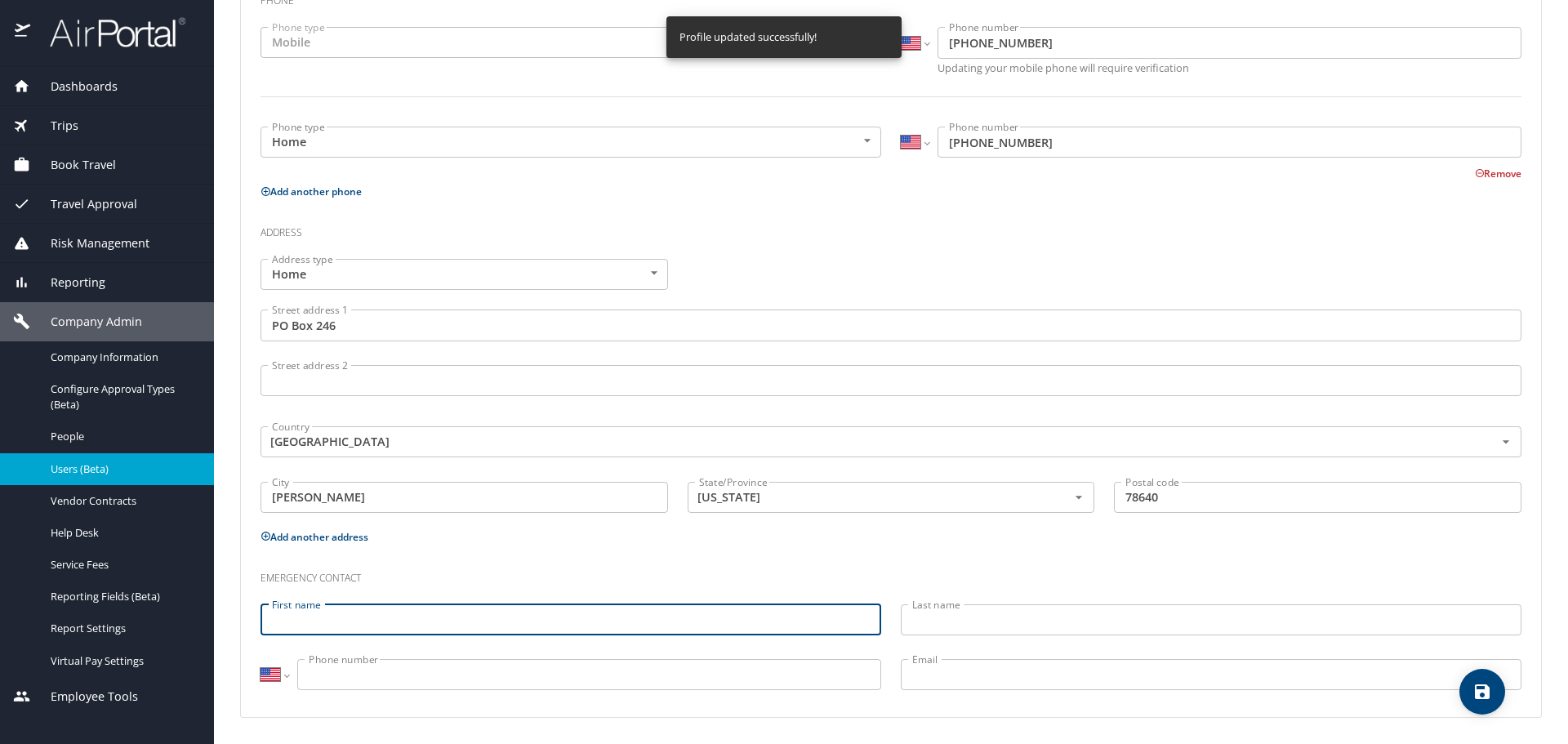
paste input "[PERSON_NAME]"
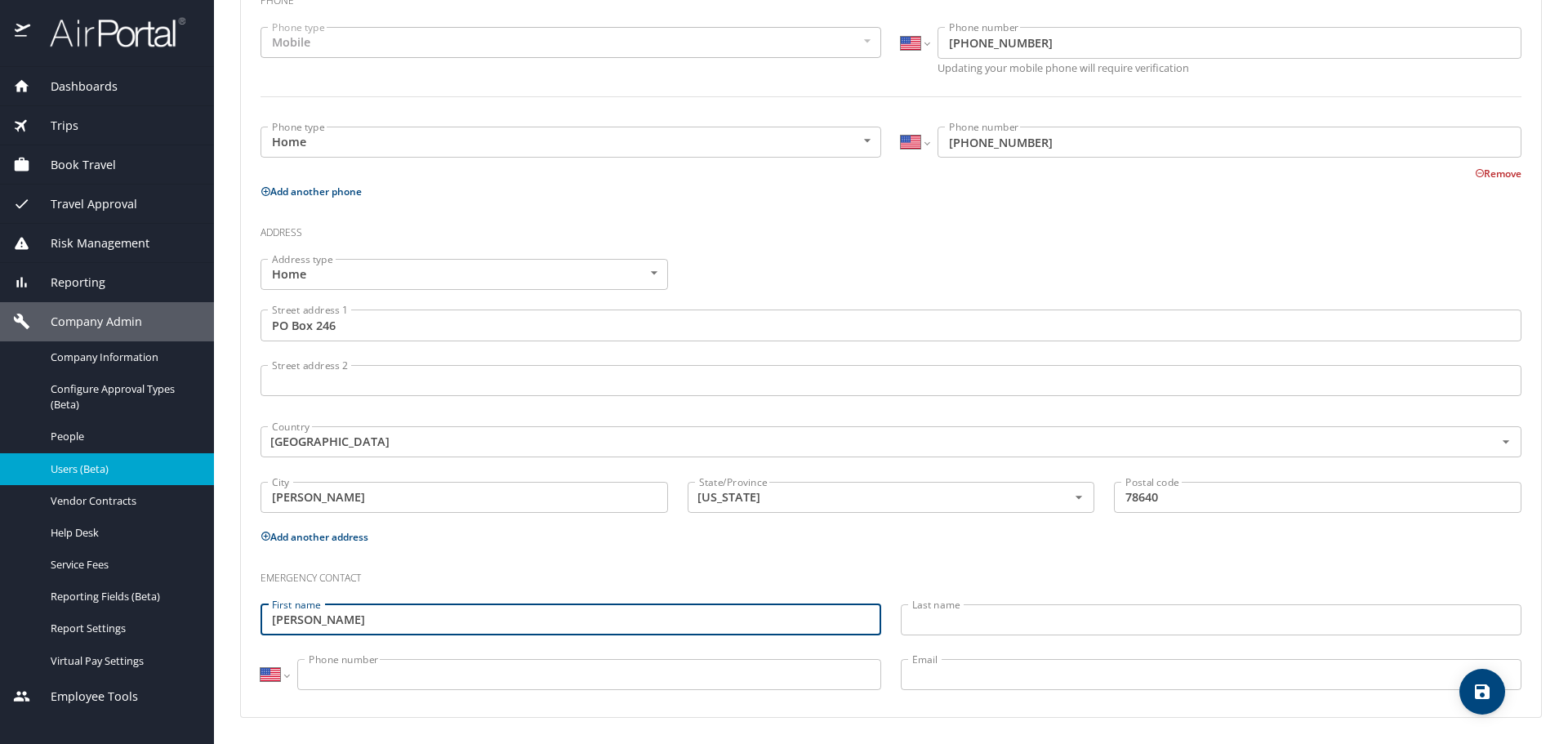
drag, startPoint x: 327, startPoint y: 617, endPoint x: 403, endPoint y: 614, distance: 76.1
click at [400, 614] on input "[PERSON_NAME]" at bounding box center [570, 620] width 620 height 31
type input "[PERSON_NAME]"
click at [929, 615] on input "Last name" at bounding box center [1210, 620] width 620 height 31
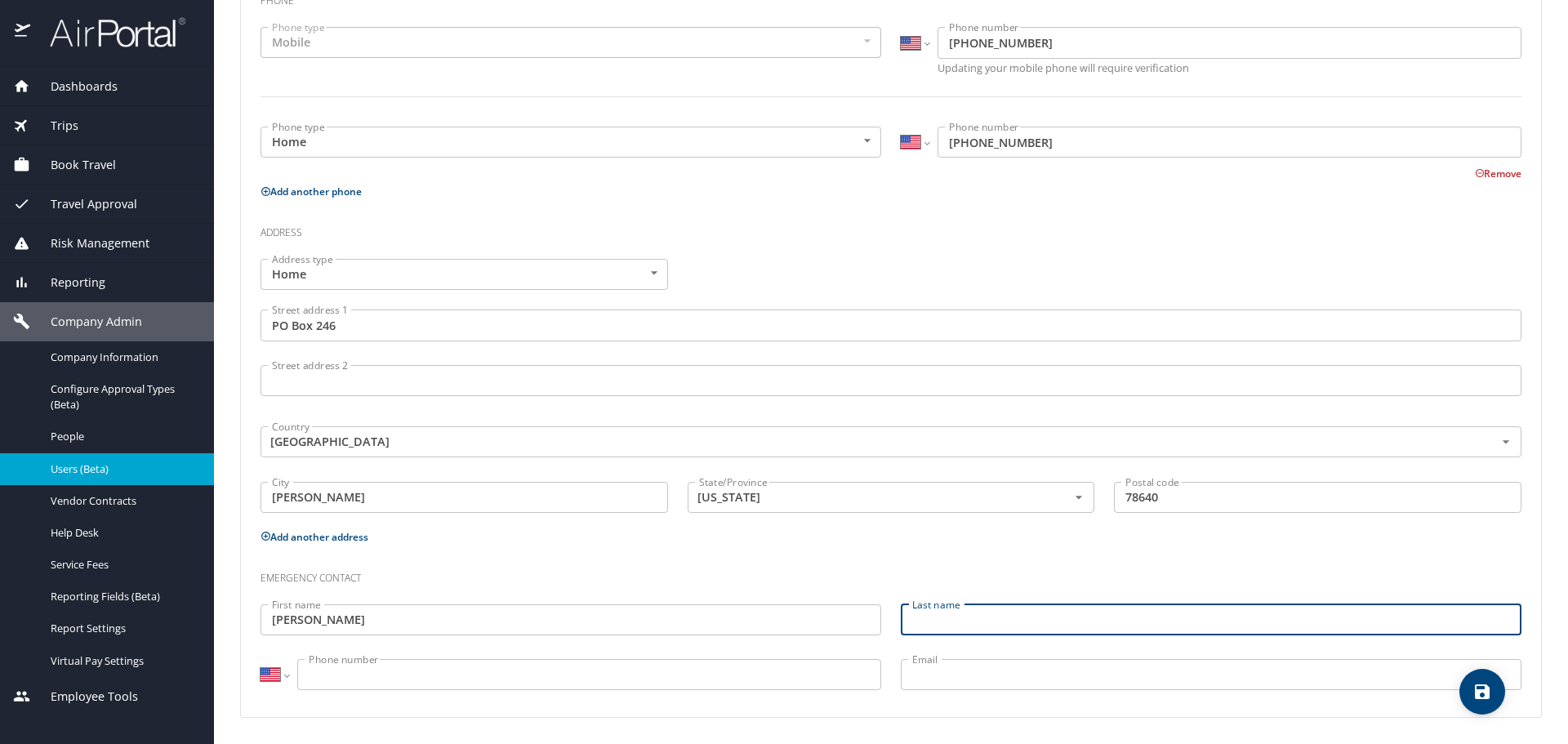
paste input "[PERSON_NAME]"
type input "[PERSON_NAME]"
click at [406, 629] on input "[PERSON_NAME]" at bounding box center [570, 620] width 620 height 31
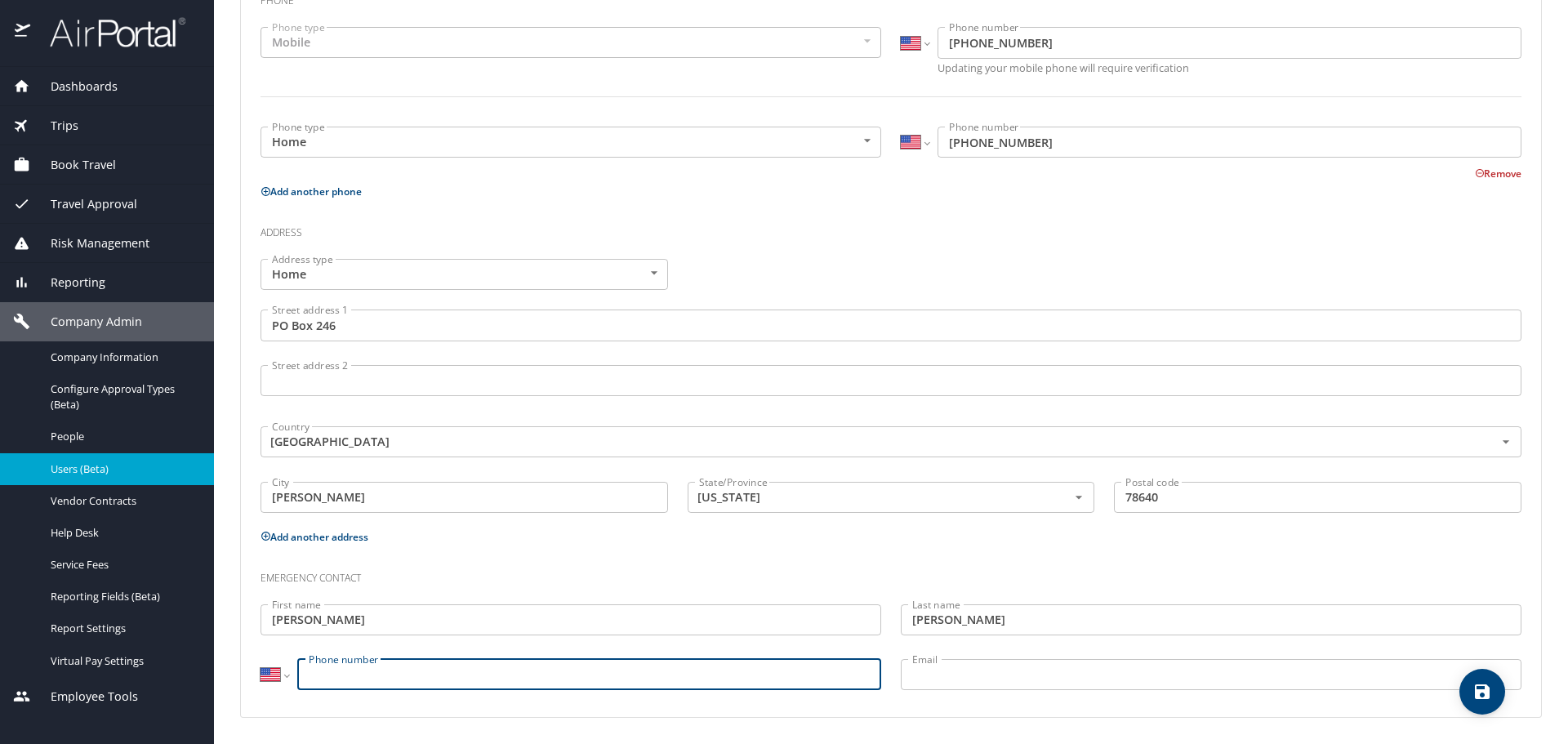
click at [499, 671] on input "Phone number" at bounding box center [589, 675] width 584 height 31
paste input "[PHONE_NUMBER]"
type input "[PHONE_NUMBER]"
click at [1479, 691] on icon "save" at bounding box center [1482, 691] width 15 height 15
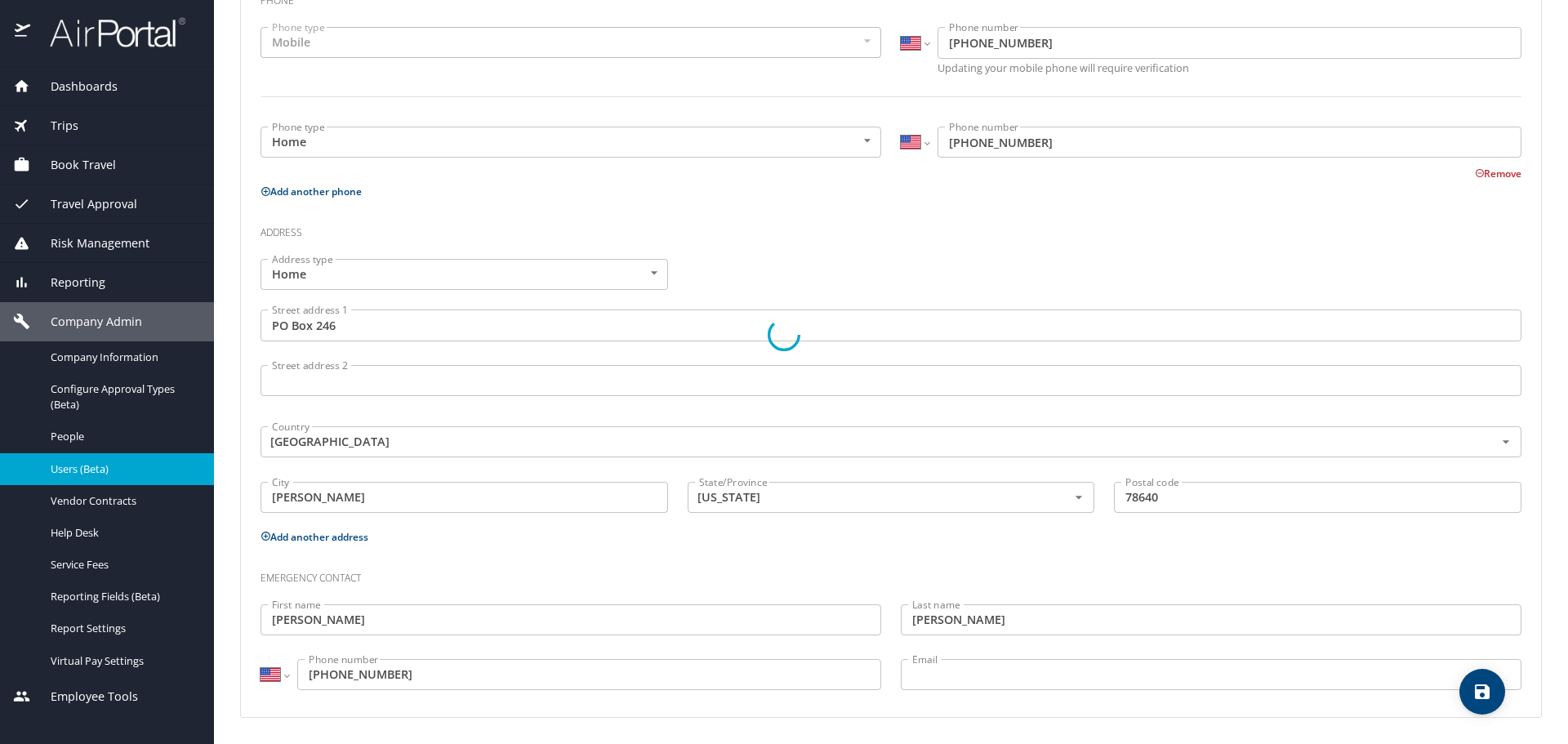
select select "US"
